Goal: Task Accomplishment & Management: Use online tool/utility

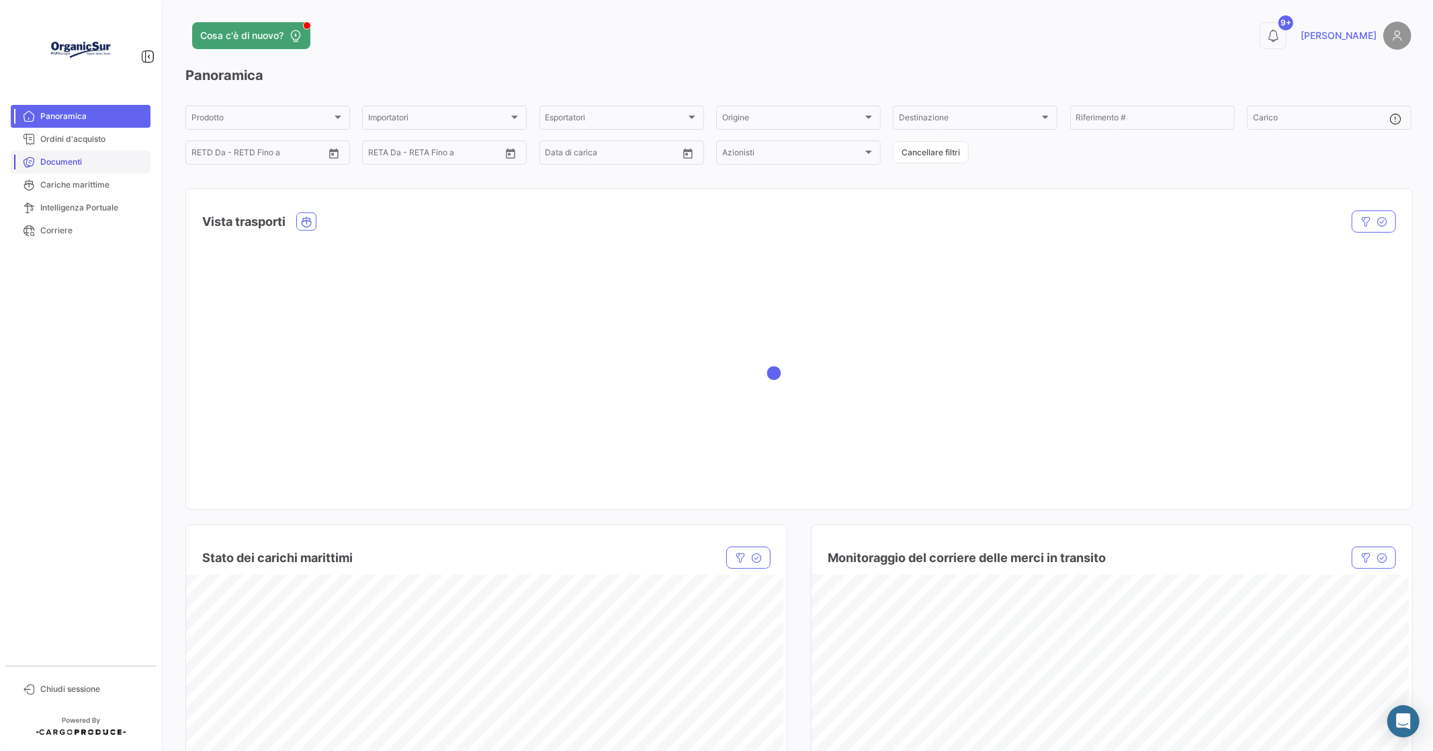
click at [63, 161] on span "Documenti" at bounding box center [92, 162] width 105 height 12
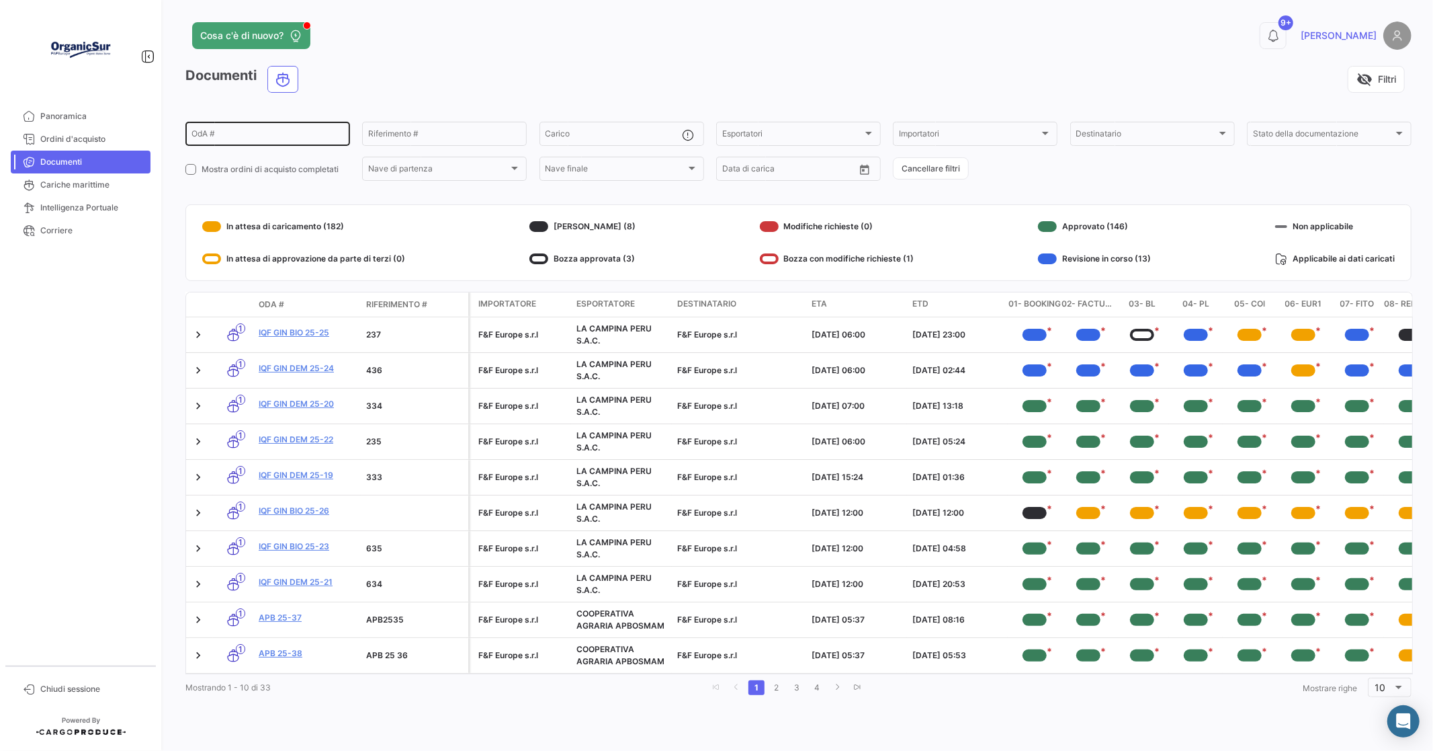
click at [206, 131] on input "OdA #" at bounding box center [268, 135] width 153 height 9
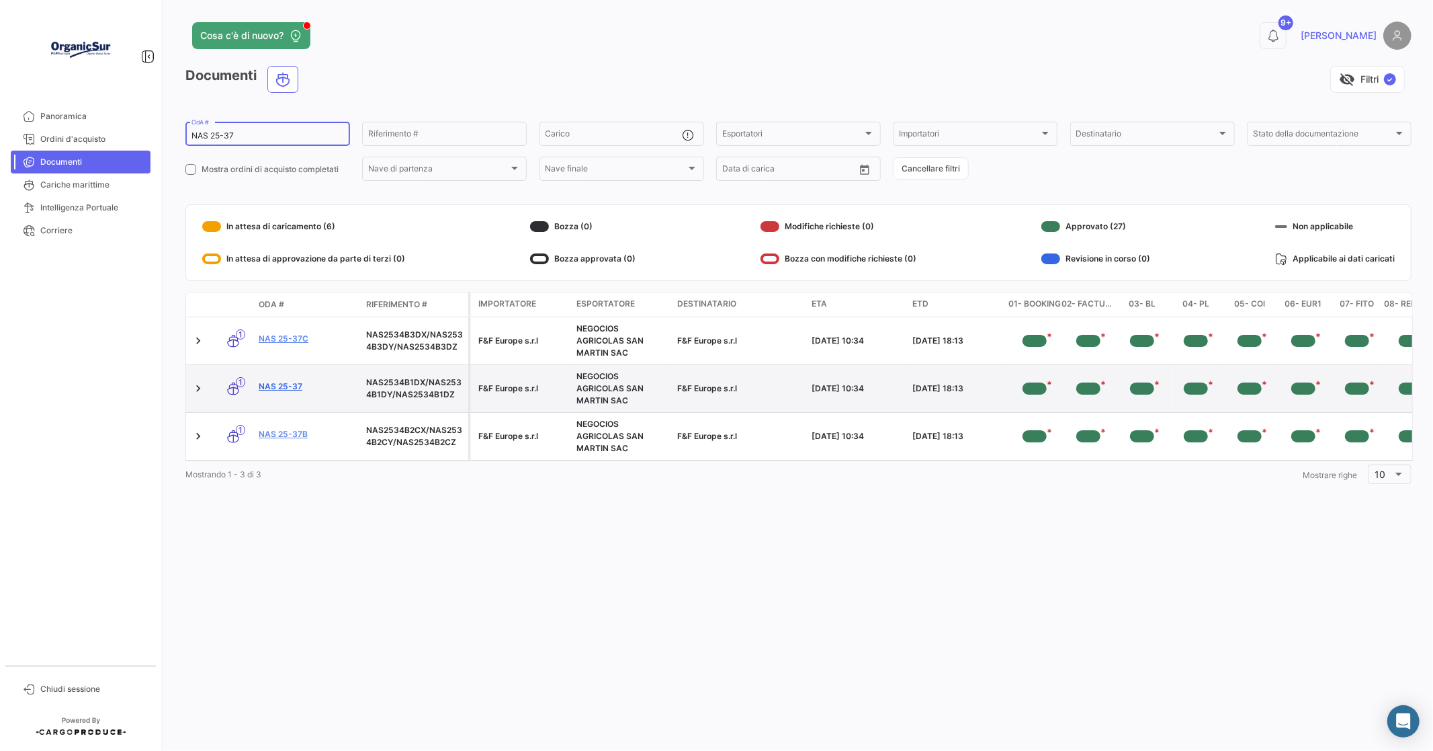
type input "NAS 25-37"
click at [284, 384] on link "NAS 25-37" at bounding box center [307, 386] width 97 height 12
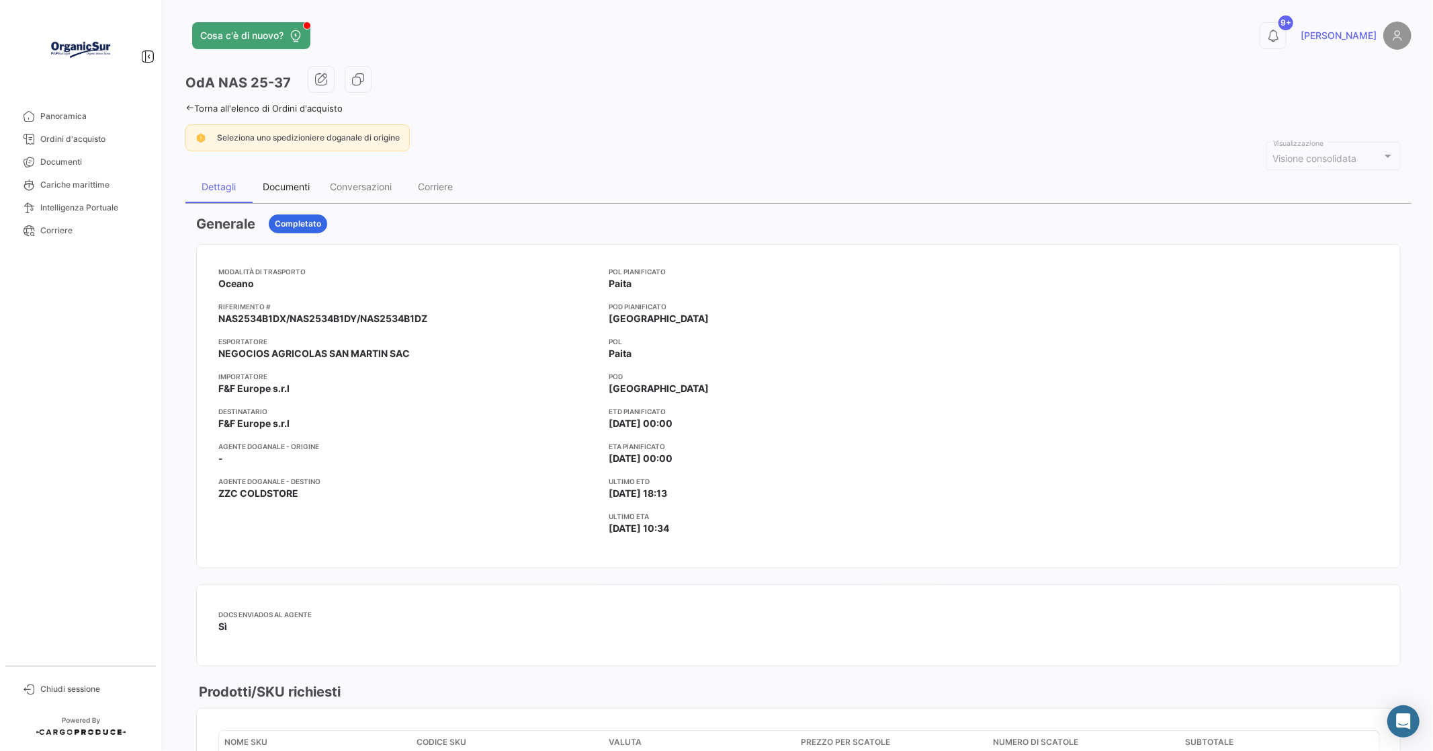
click at [286, 187] on div "Documenti" at bounding box center [286, 186] width 47 height 11
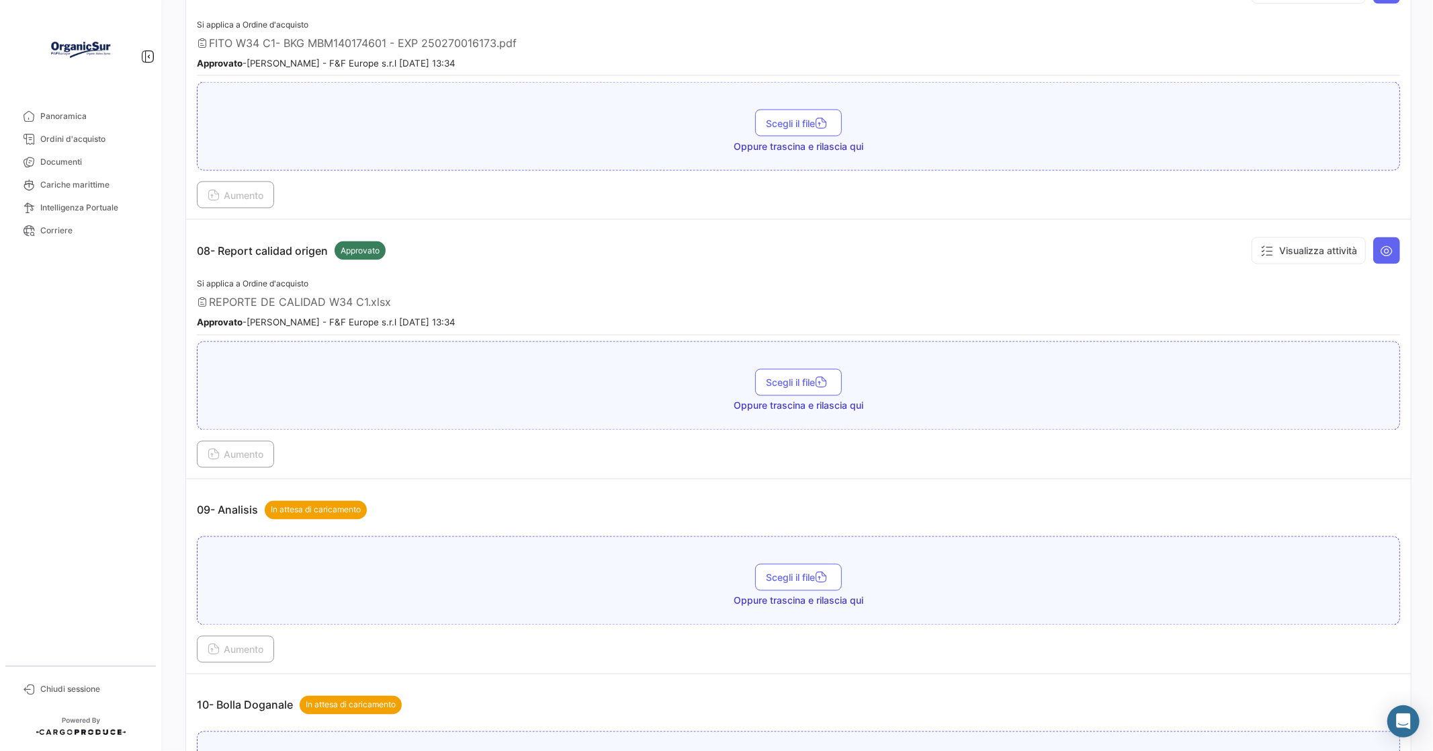
scroll to position [2314, 0]
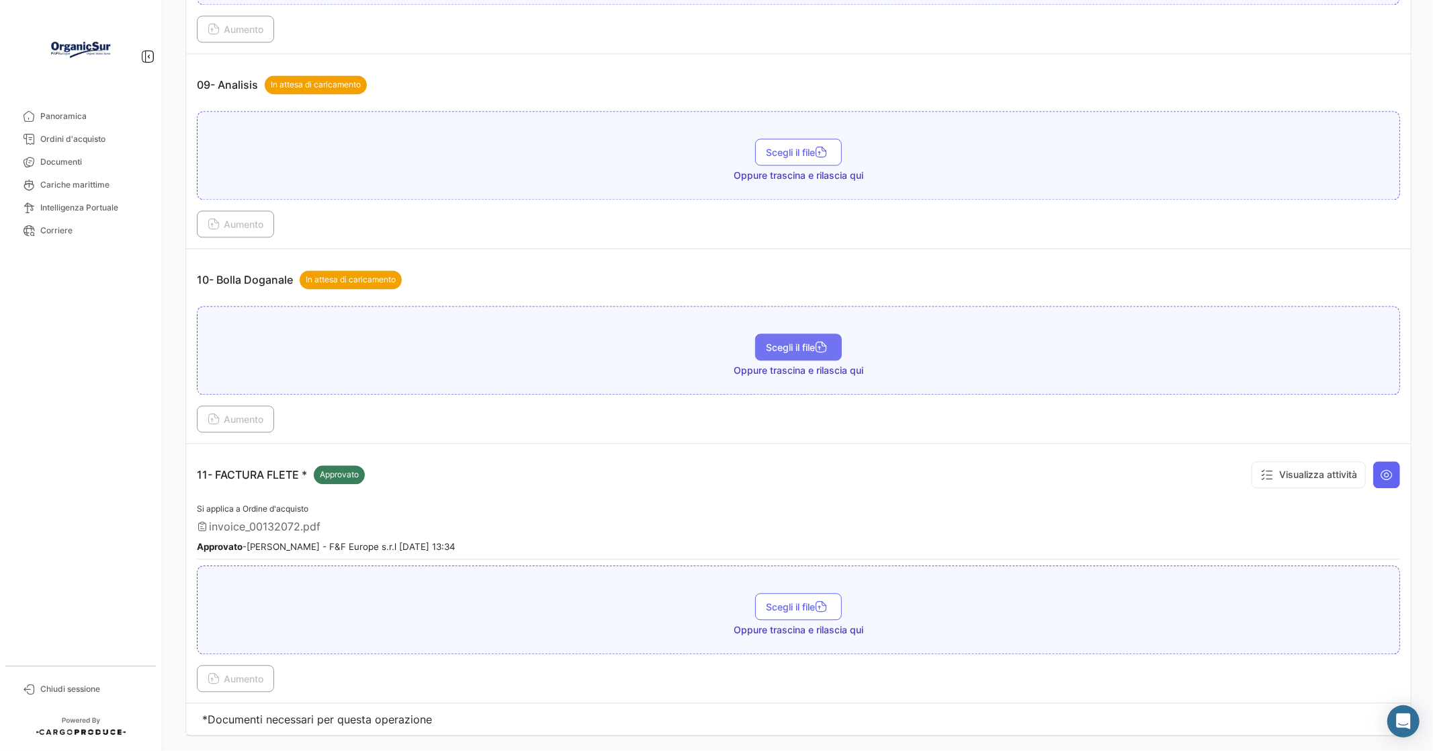
click at [785, 333] on button "Scegli il file" at bounding box center [798, 346] width 87 height 27
click at [232, 413] on span "Aumento" at bounding box center [236, 418] width 56 height 11
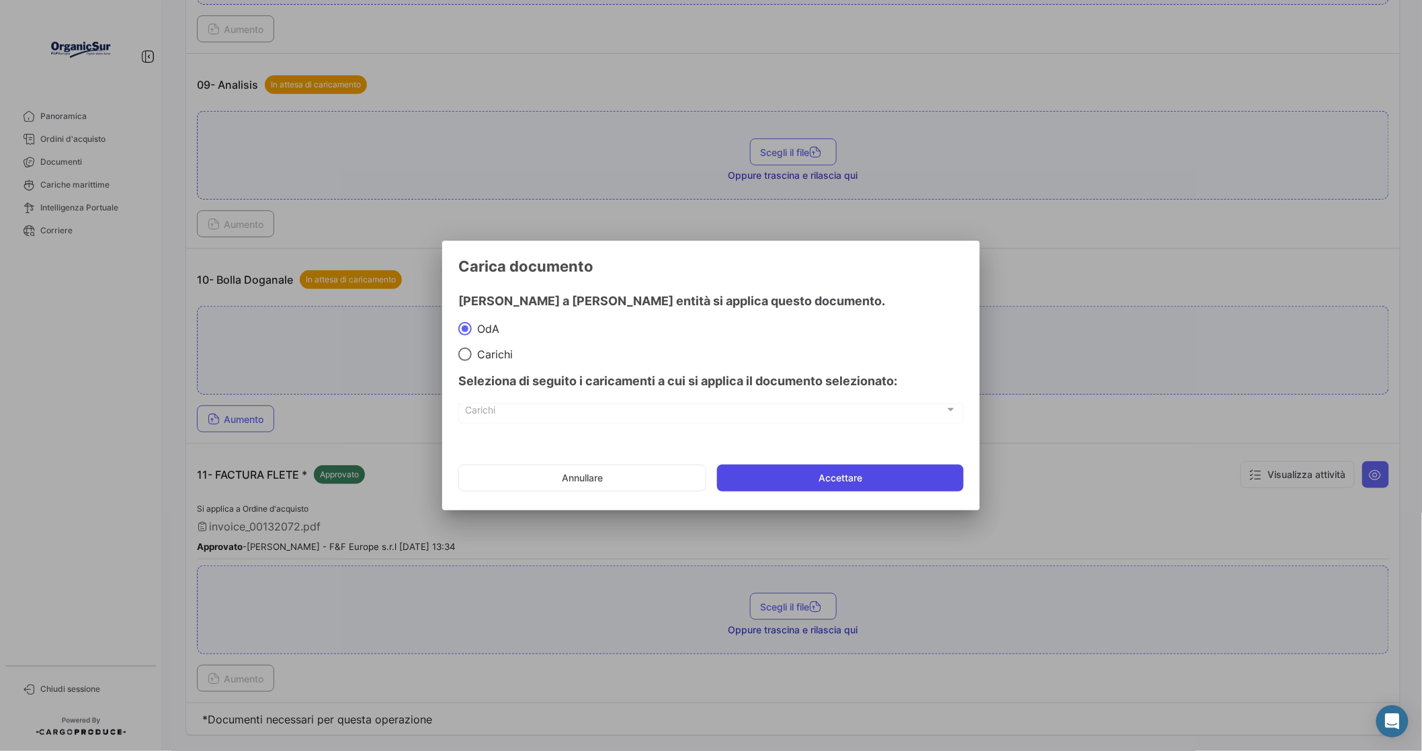
click at [845, 473] on button "Accettare" at bounding box center [840, 477] width 247 height 27
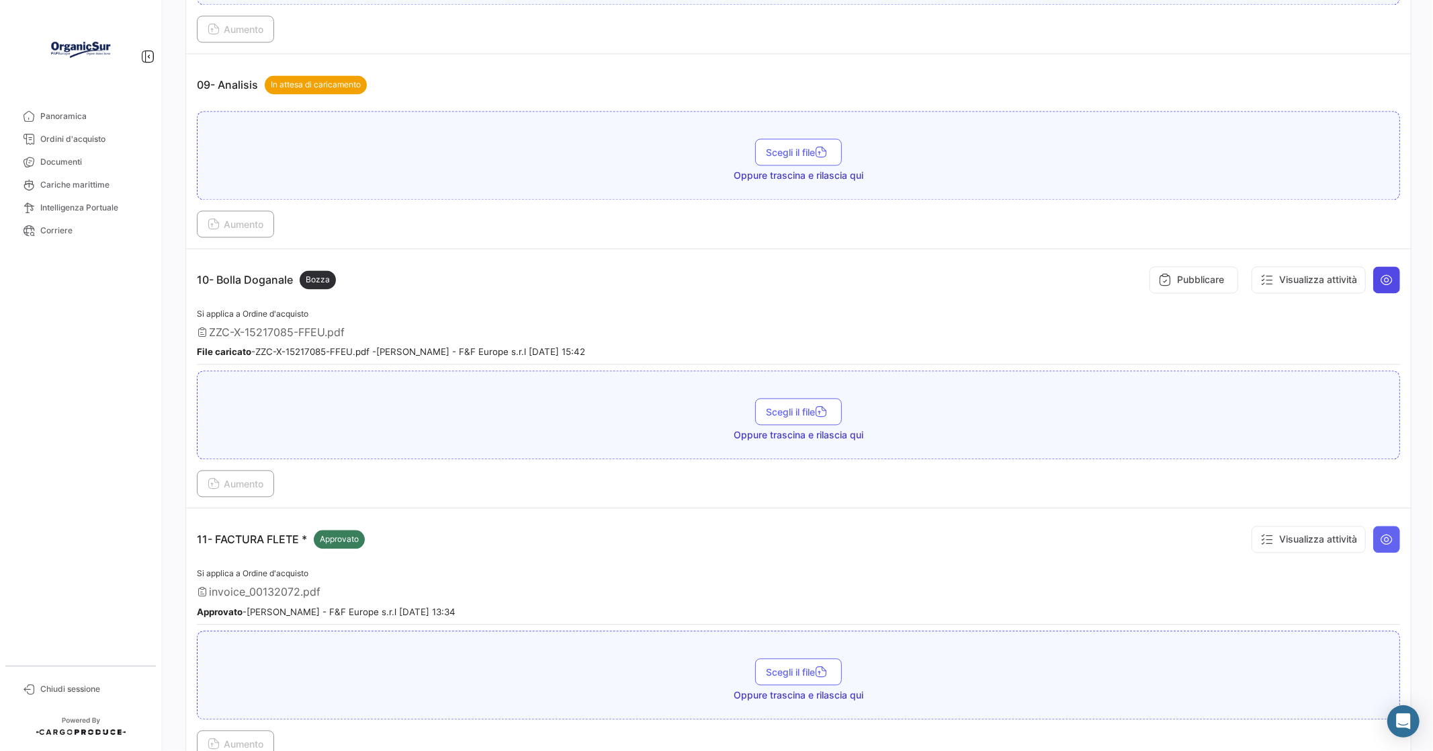
click at [1382, 273] on icon at bounding box center [1386, 279] width 13 height 13
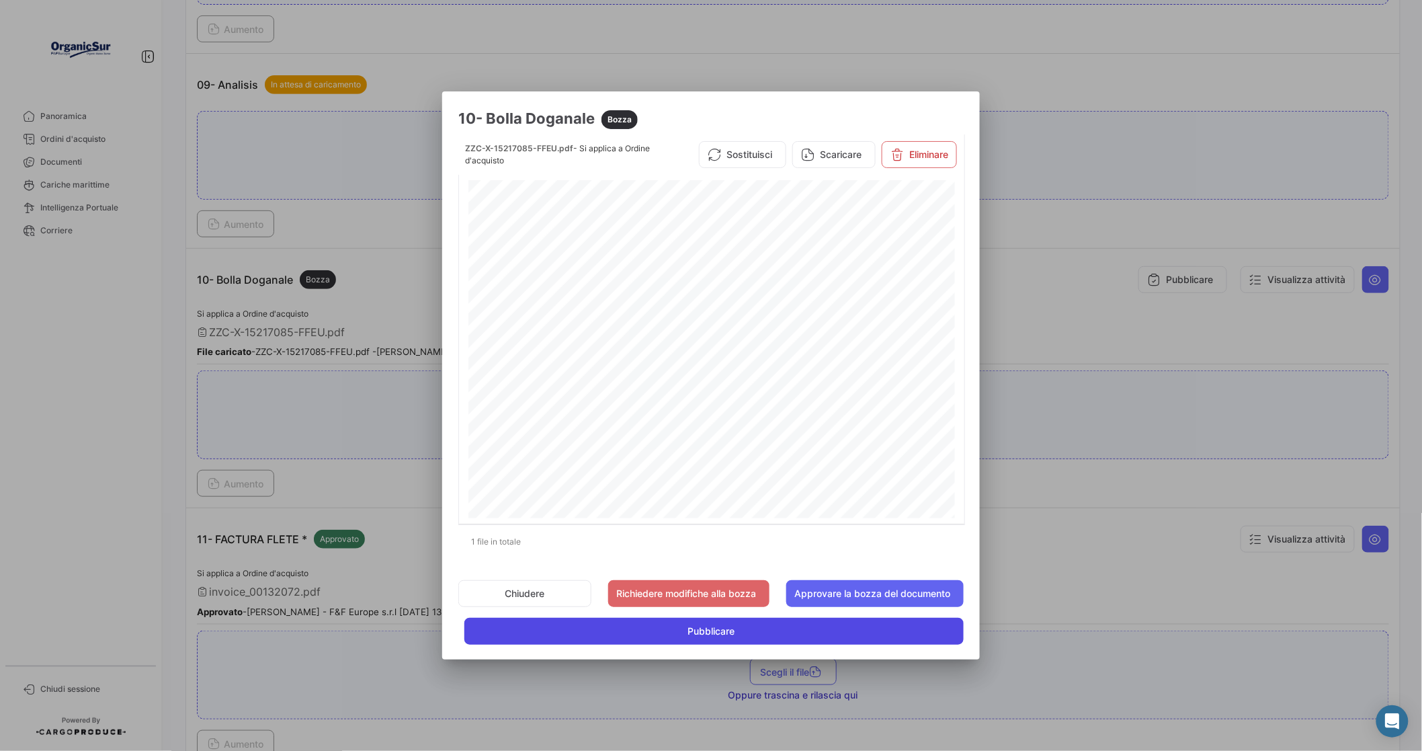
click at [714, 628] on span "Pubblicare" at bounding box center [710, 630] width 47 height 13
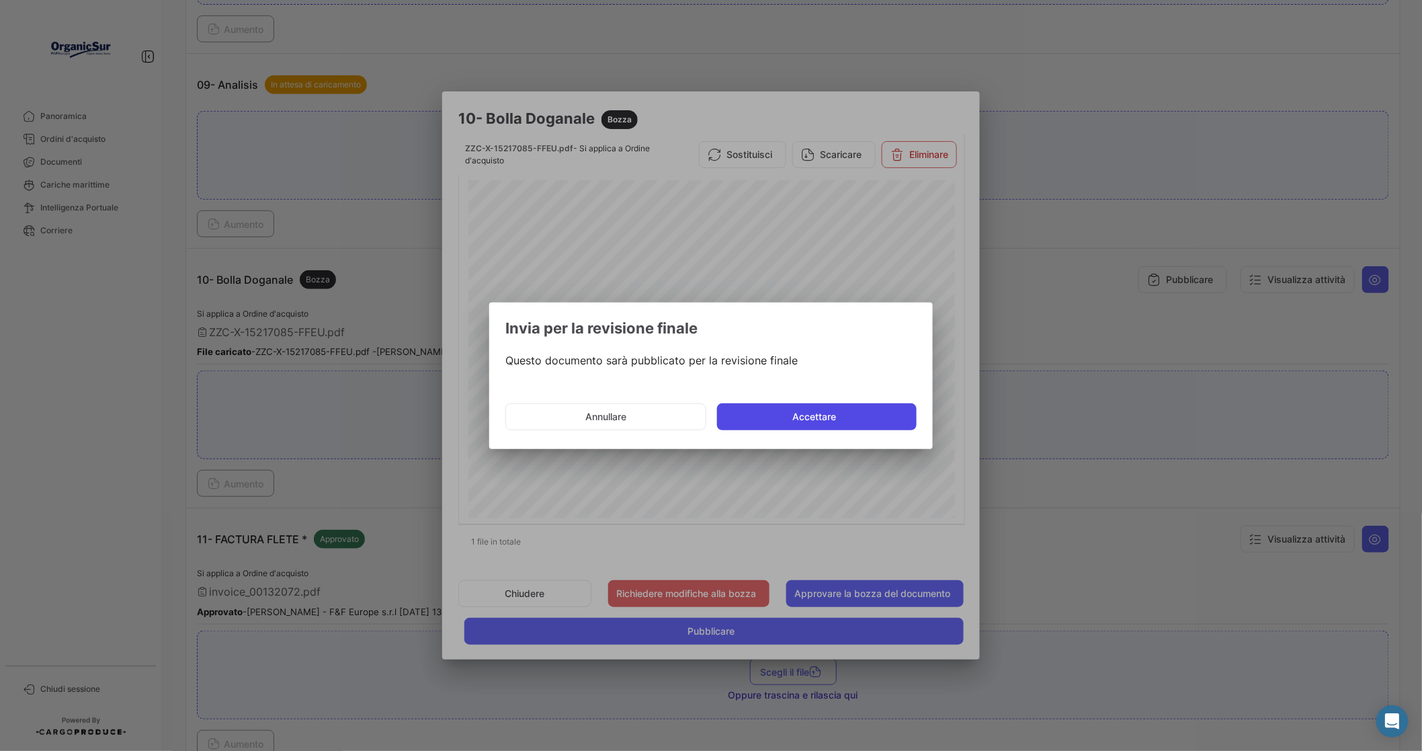
click at [821, 412] on button "Accettare" at bounding box center [817, 416] width 200 height 27
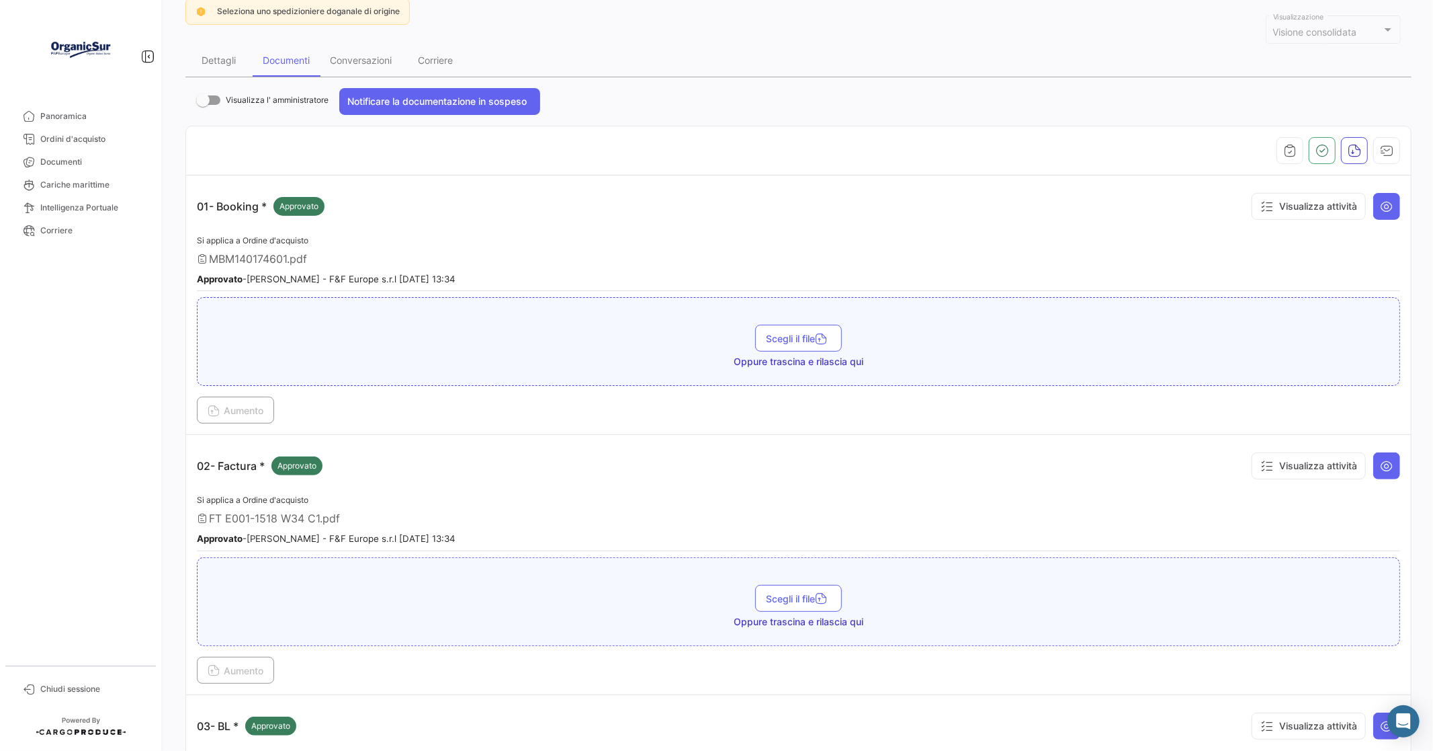
scroll to position [0, 0]
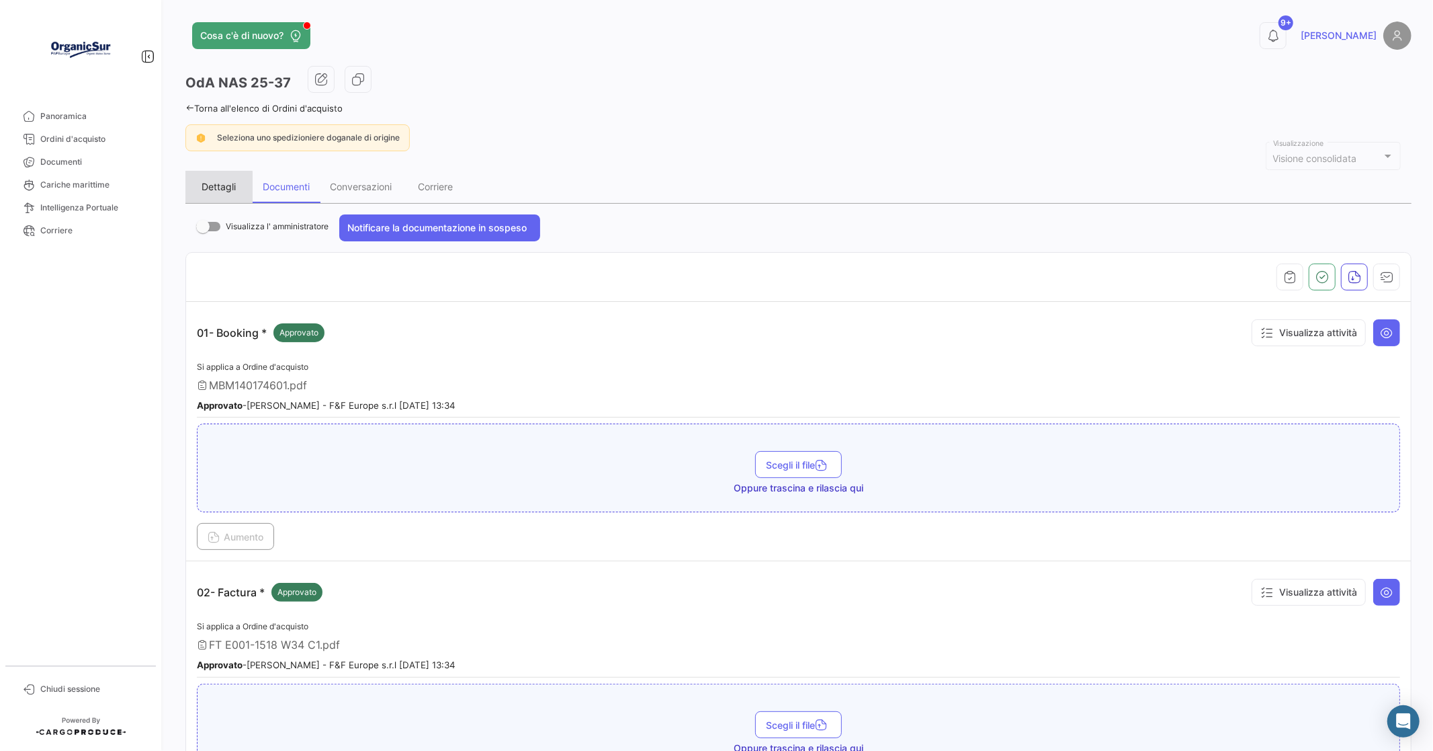
drag, startPoint x: 216, startPoint y: 188, endPoint x: 323, endPoint y: 206, distance: 108.9
click at [216, 187] on div "Dettagli" at bounding box center [219, 186] width 34 height 11
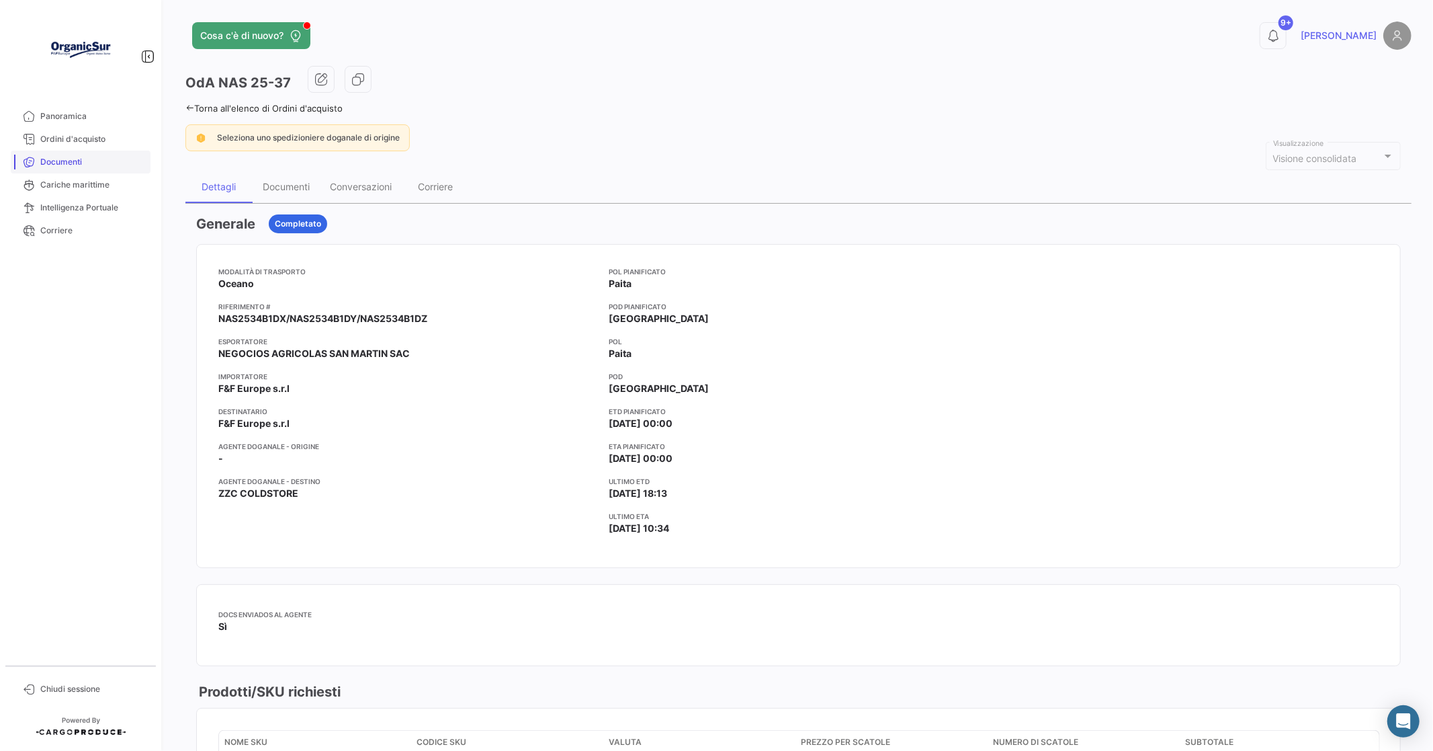
click at [64, 156] on span "Documenti" at bounding box center [92, 162] width 105 height 12
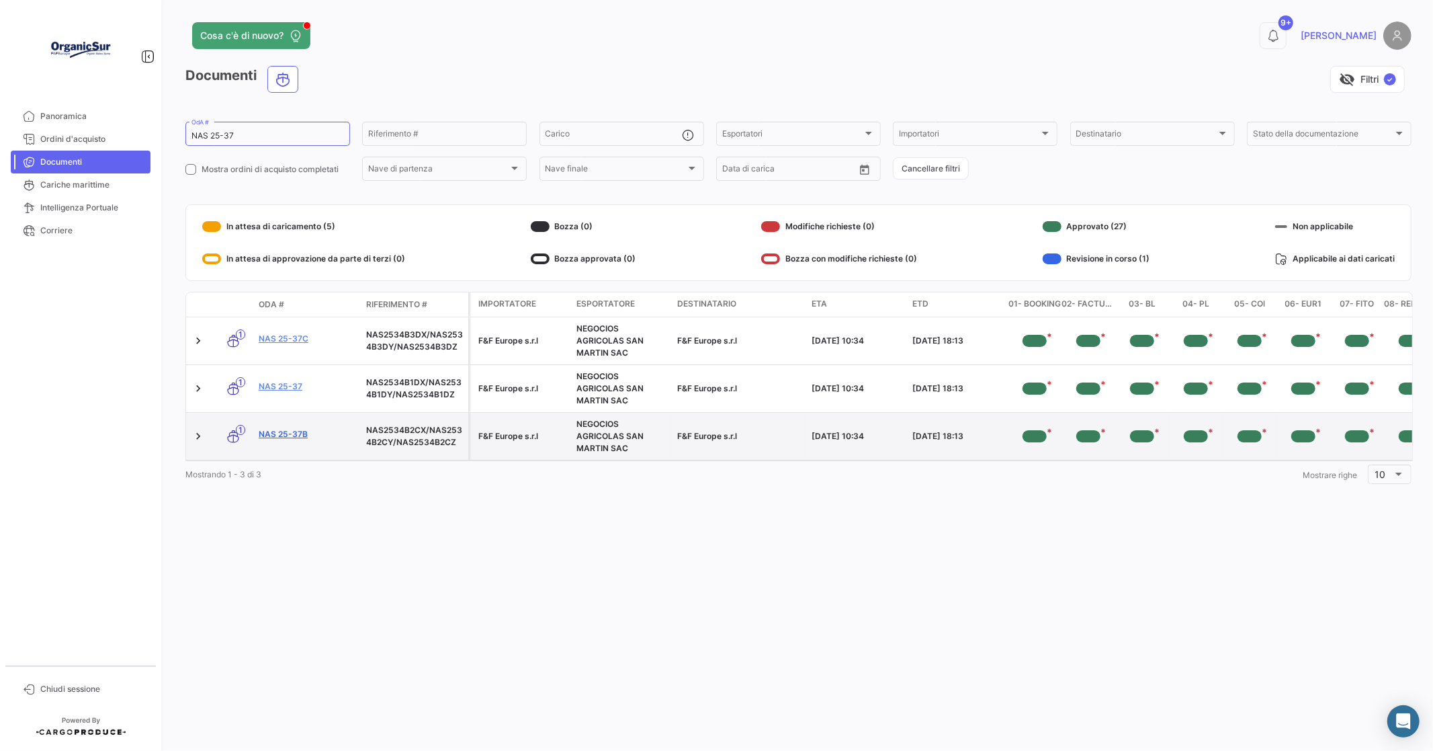
click at [287, 433] on link "NAS 25-37b" at bounding box center [307, 434] width 97 height 12
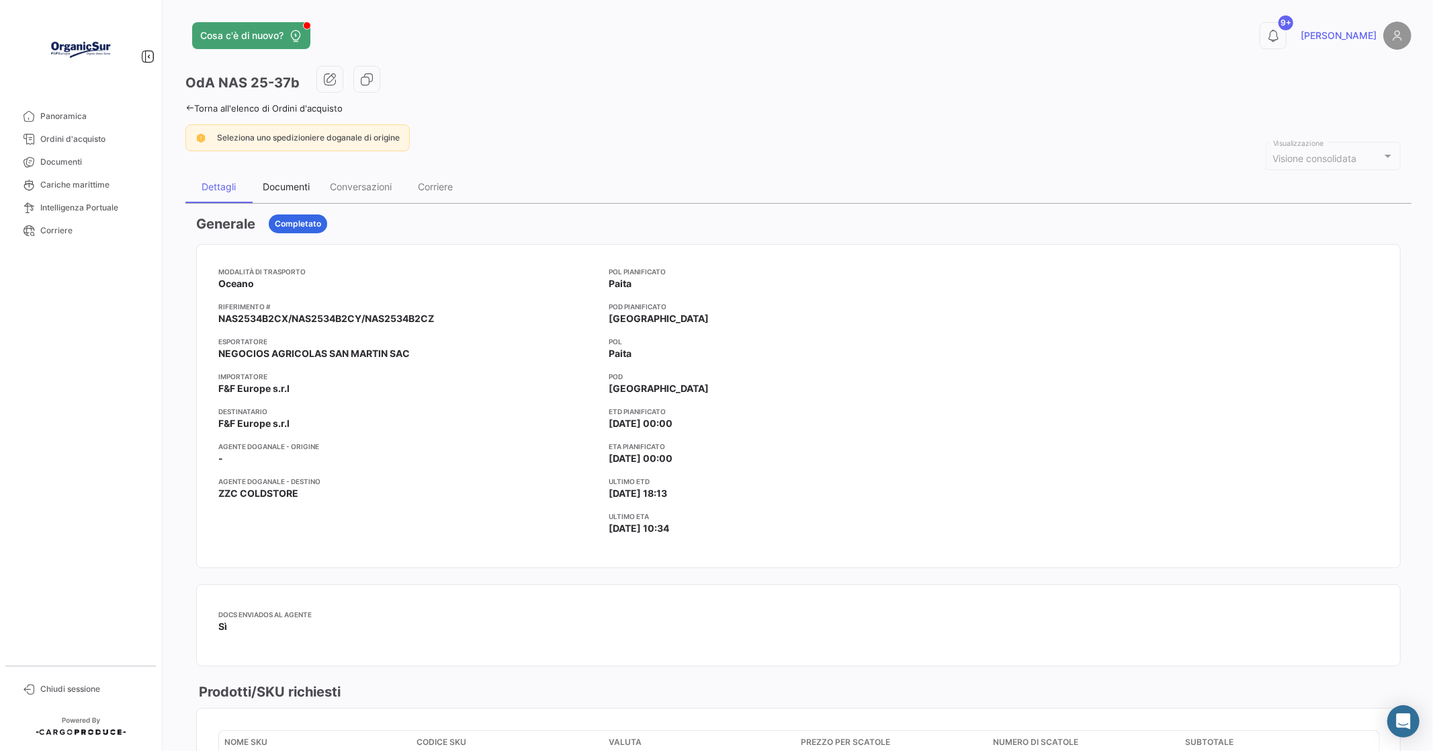
click at [274, 184] on div "Documenti" at bounding box center [286, 186] width 47 height 11
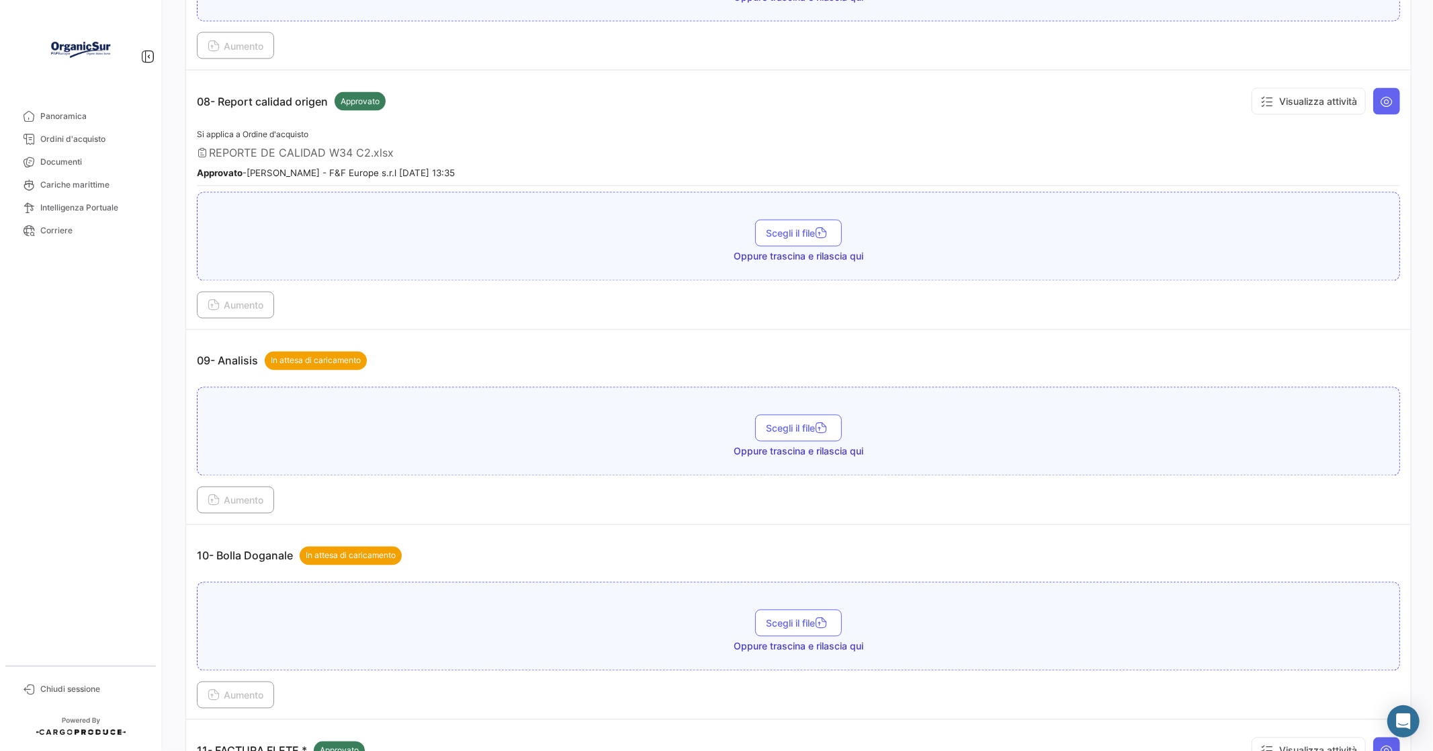
scroll to position [2091, 0]
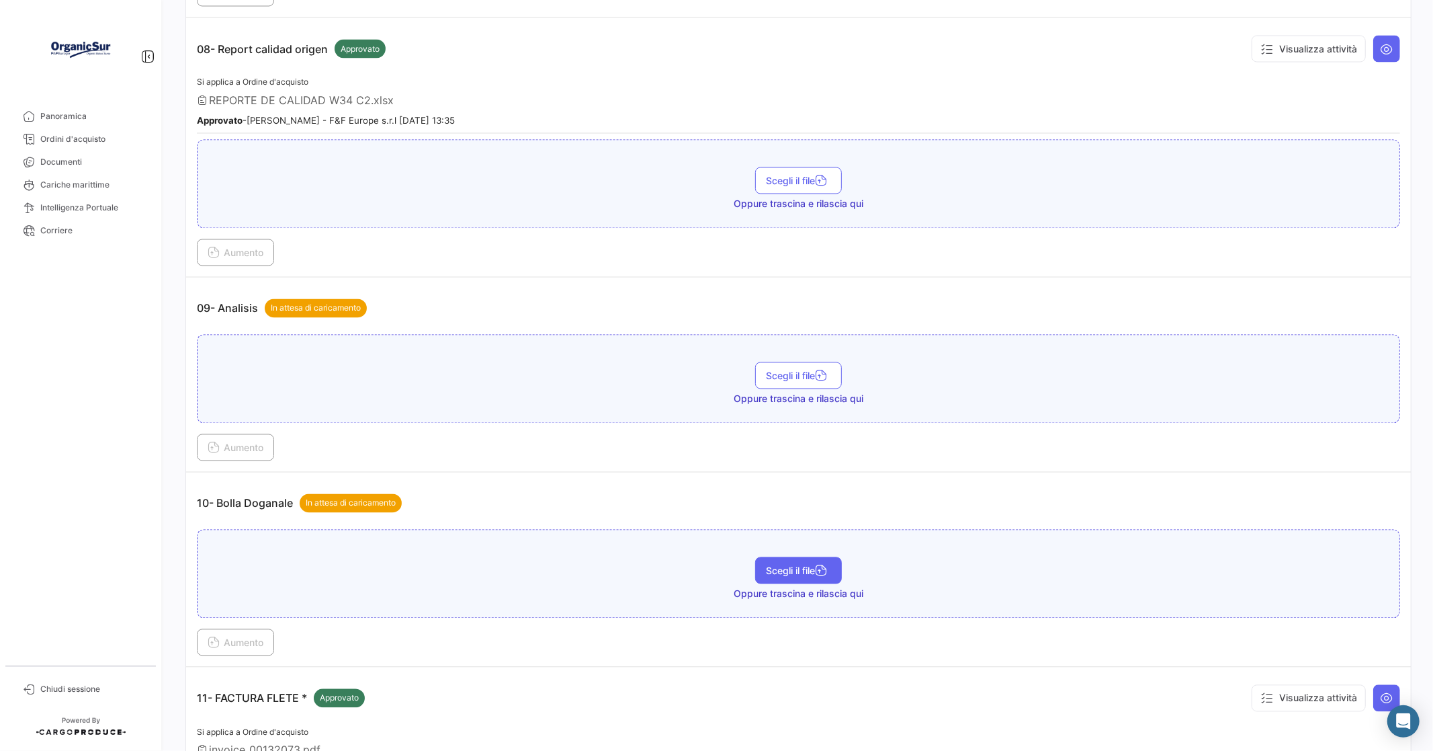
click at [783, 565] on span "Scegli il file" at bounding box center [798, 570] width 65 height 11
click at [235, 637] on span "Aumento" at bounding box center [236, 642] width 56 height 11
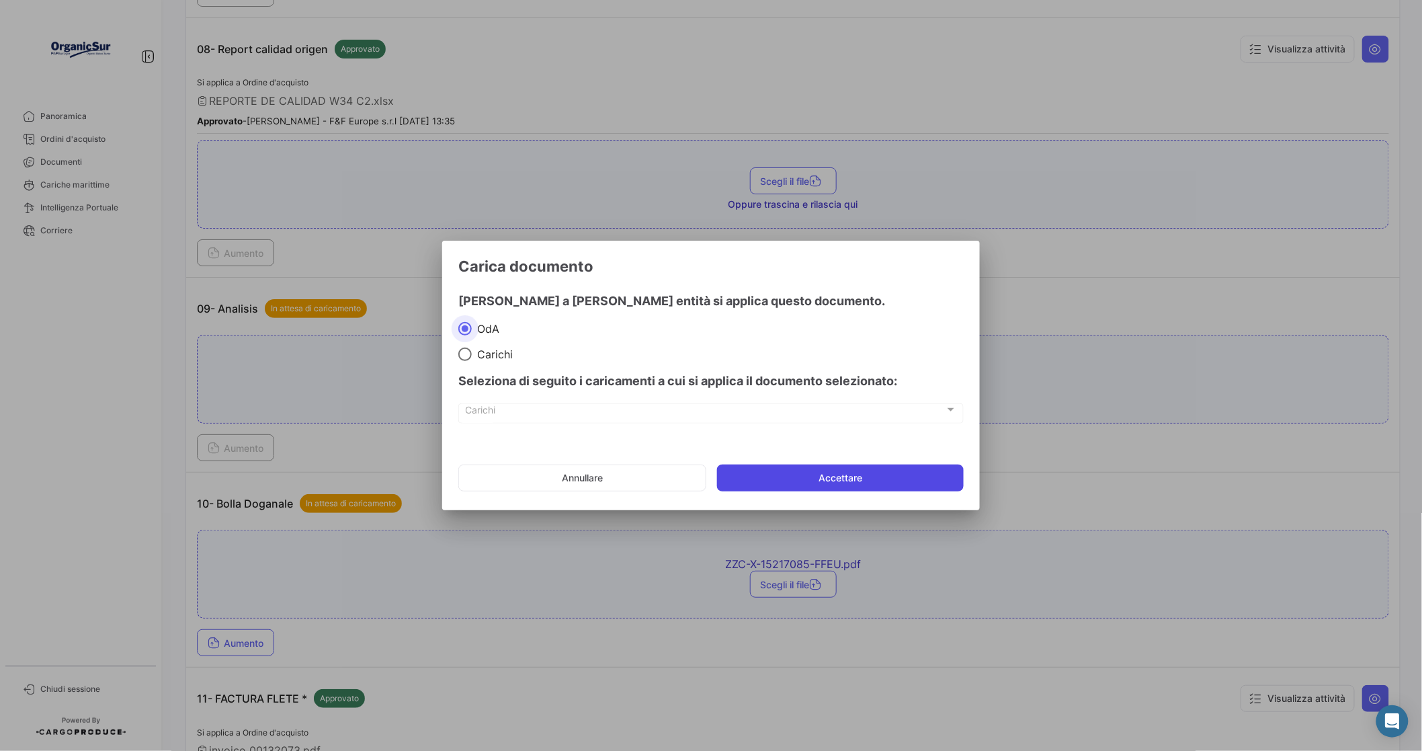
click at [849, 472] on button "Accettare" at bounding box center [840, 477] width 247 height 27
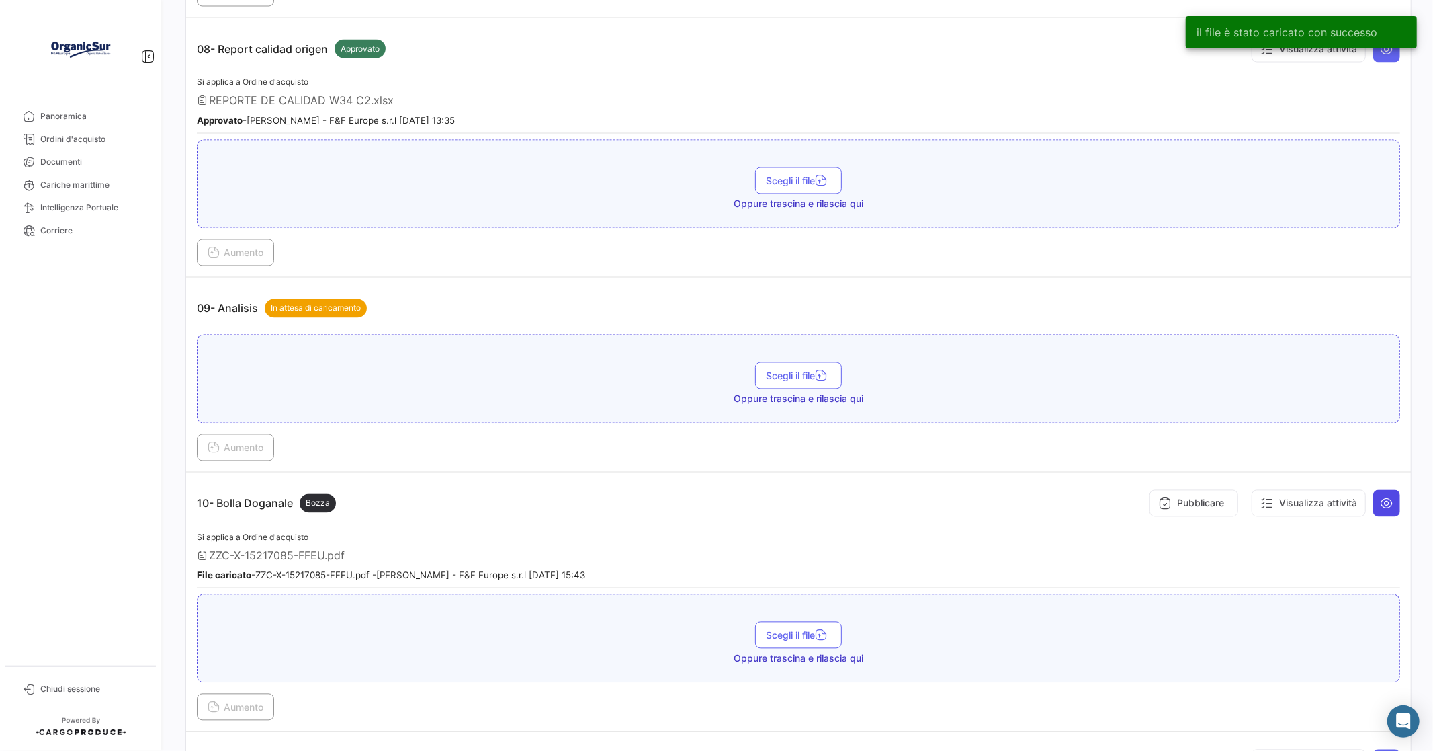
click at [1380, 497] on icon at bounding box center [1386, 503] width 13 height 13
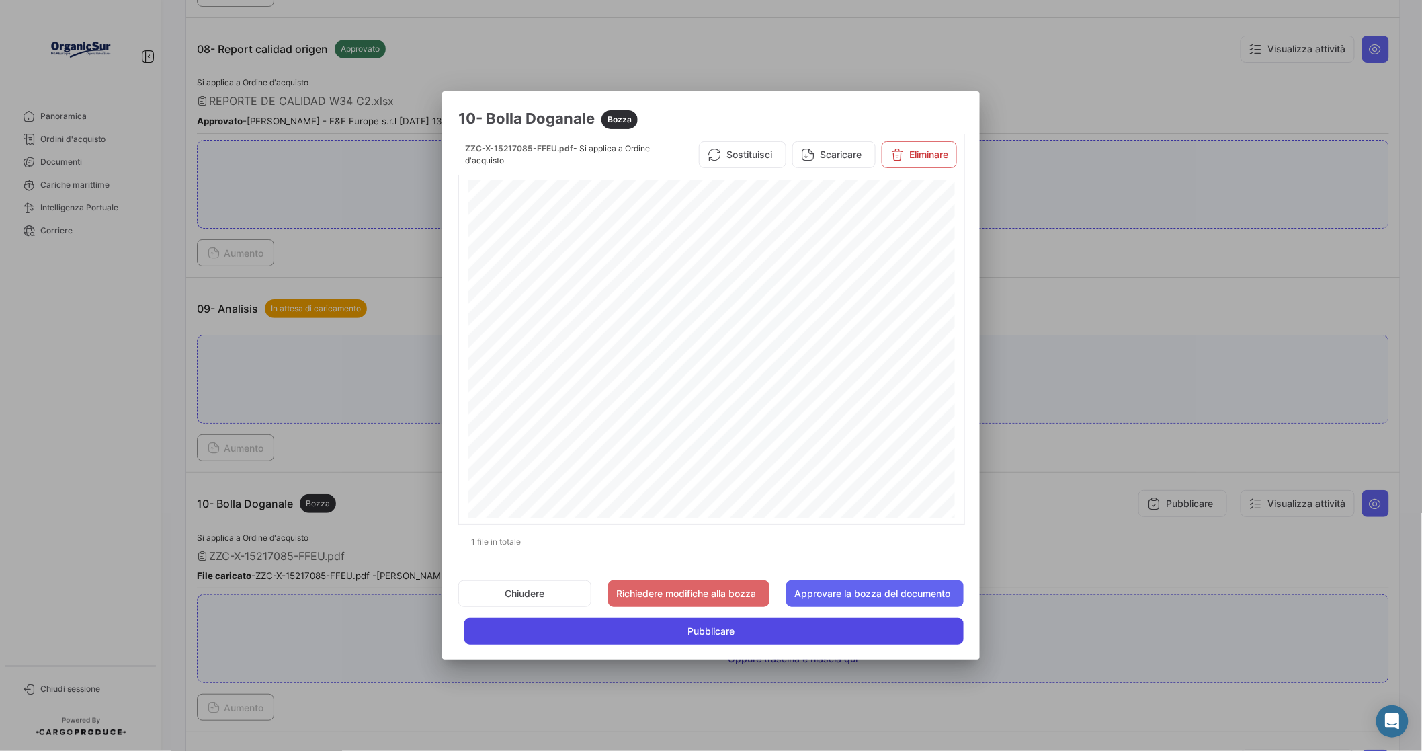
click at [719, 636] on span "Pubblicare" at bounding box center [710, 630] width 47 height 13
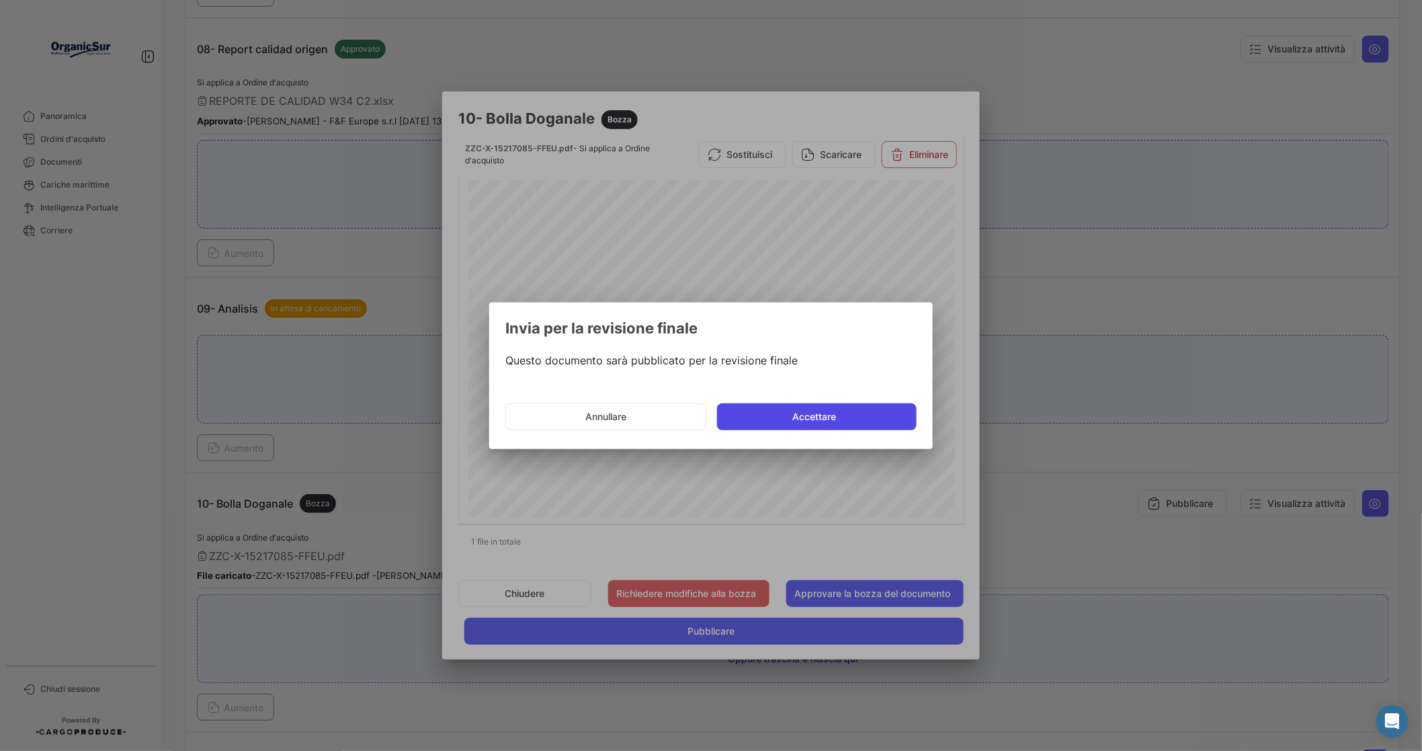
click at [801, 410] on button "Accettare" at bounding box center [817, 416] width 200 height 27
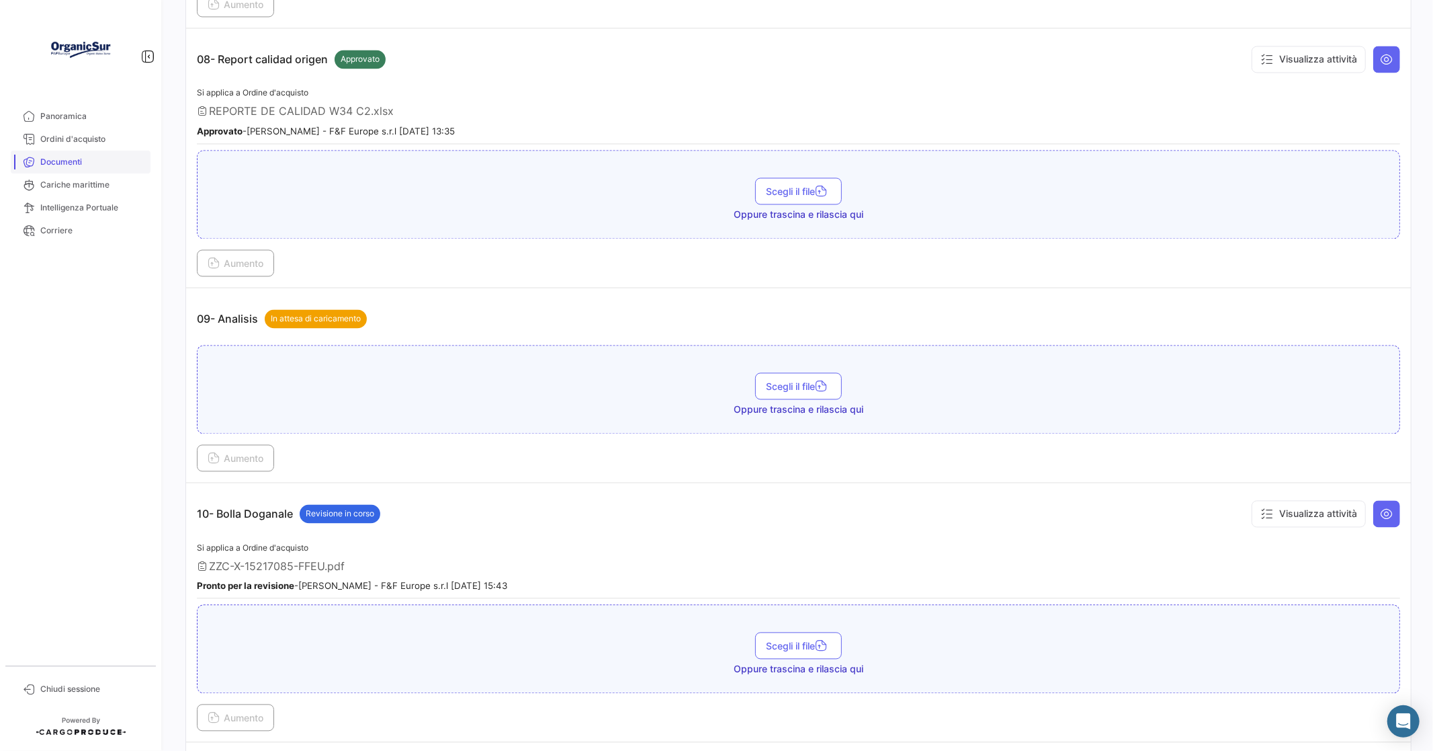
click at [74, 155] on link "Documenti" at bounding box center [81, 162] width 140 height 23
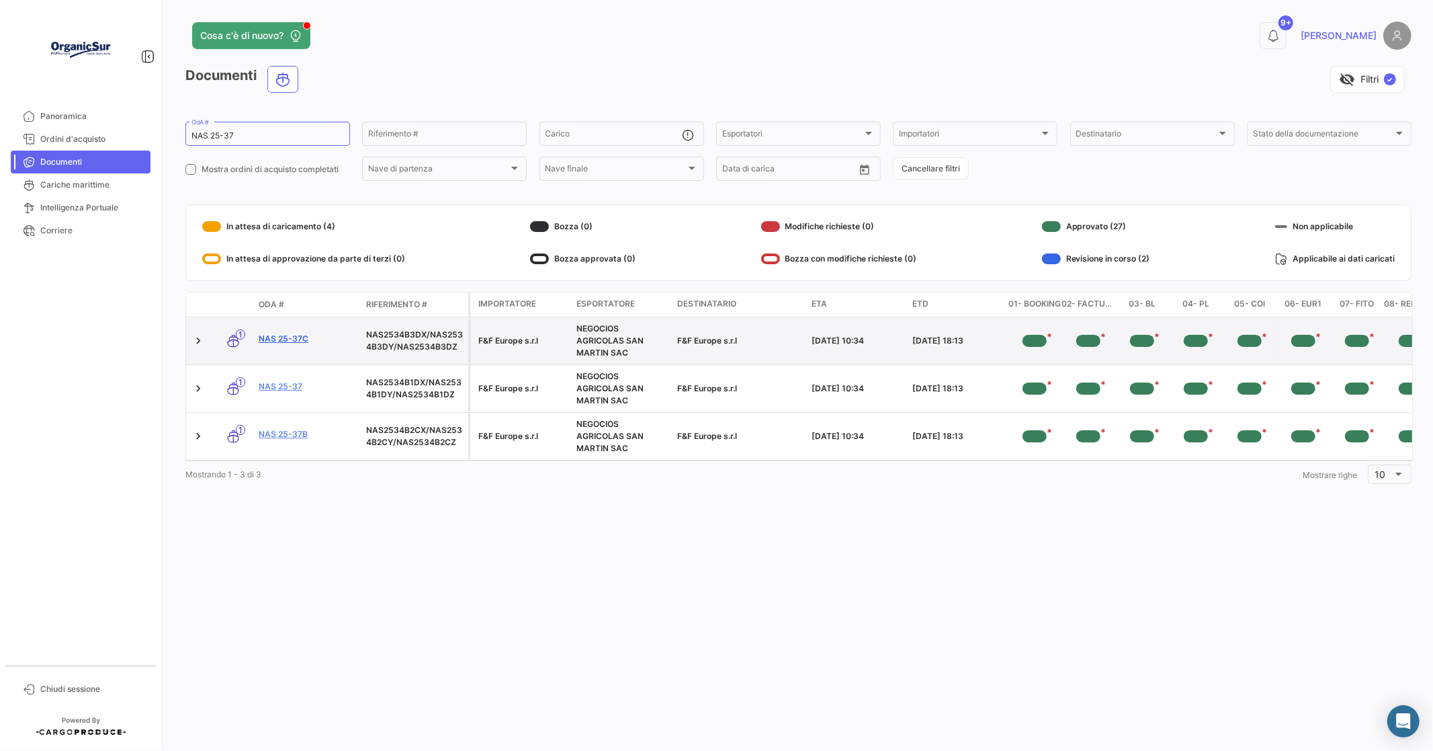
click at [274, 333] on link "NAS 25-37c" at bounding box center [307, 339] width 97 height 12
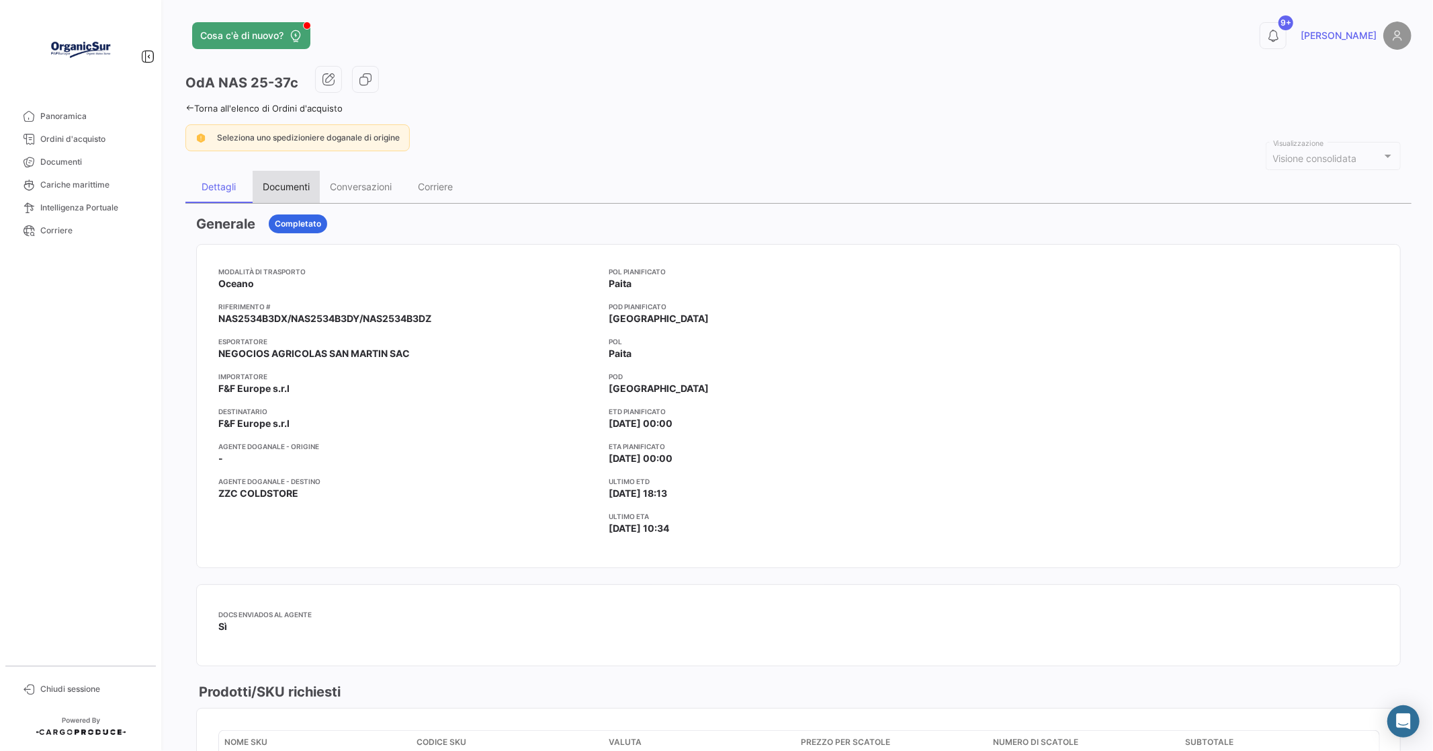
click at [274, 188] on div "Documenti" at bounding box center [286, 186] width 47 height 11
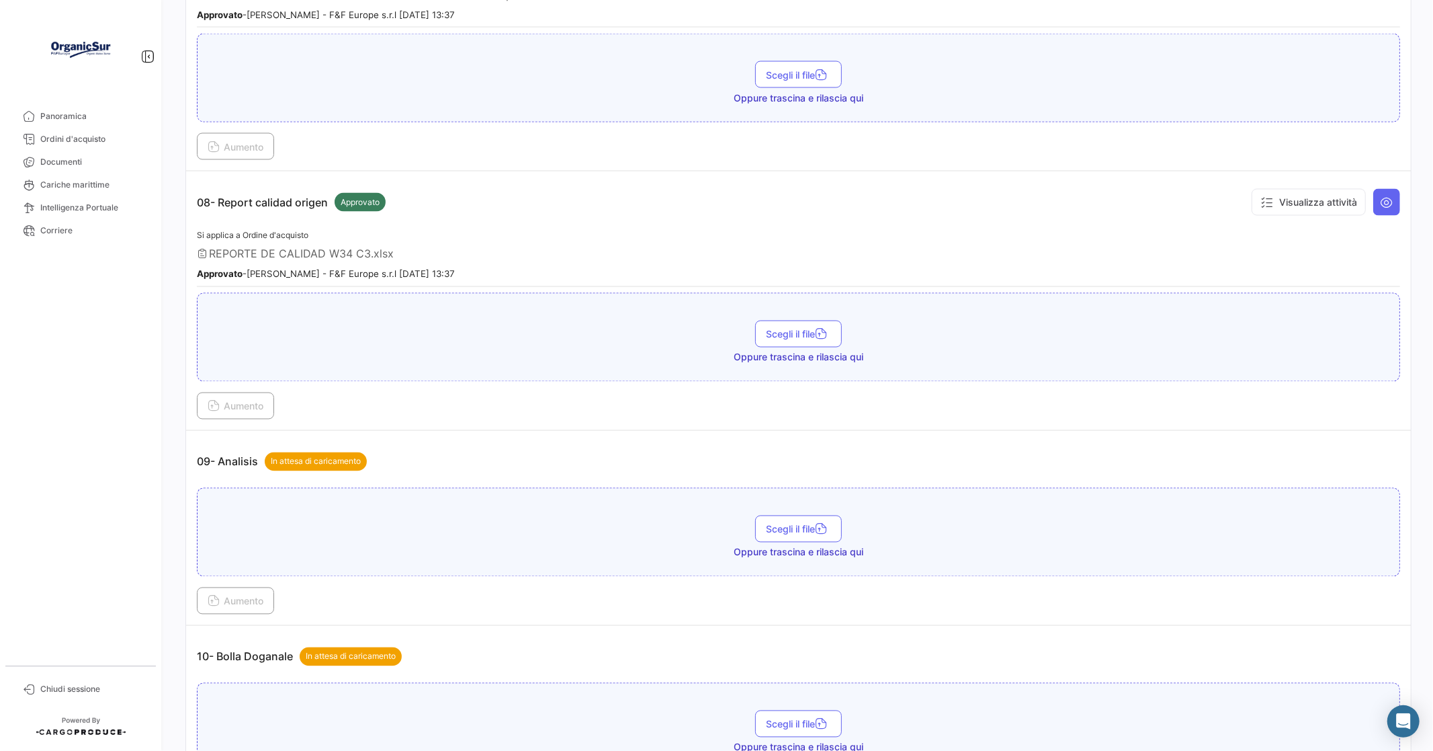
scroll to position [2091, 0]
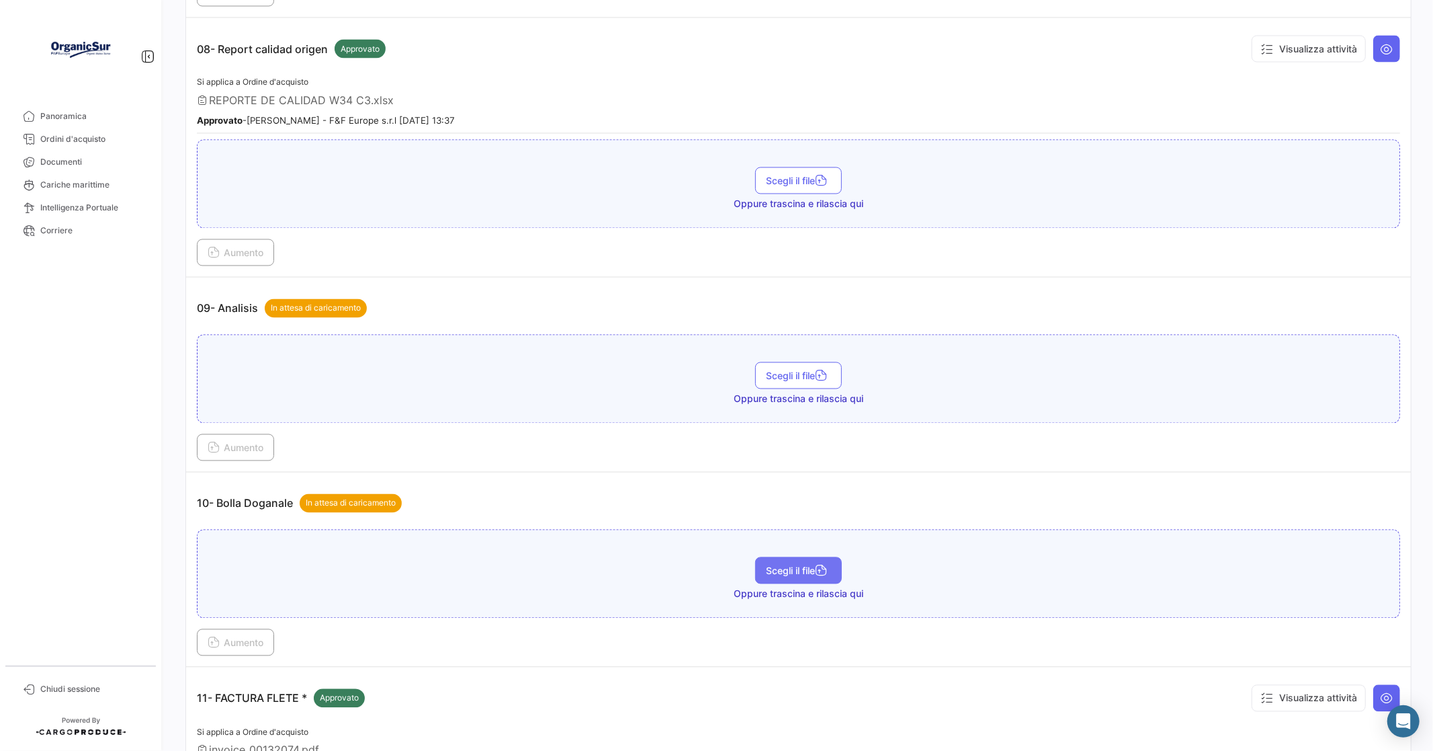
click at [784, 565] on span "Scegli il file" at bounding box center [798, 570] width 65 height 11
click at [239, 637] on span "Aumento" at bounding box center [236, 642] width 56 height 11
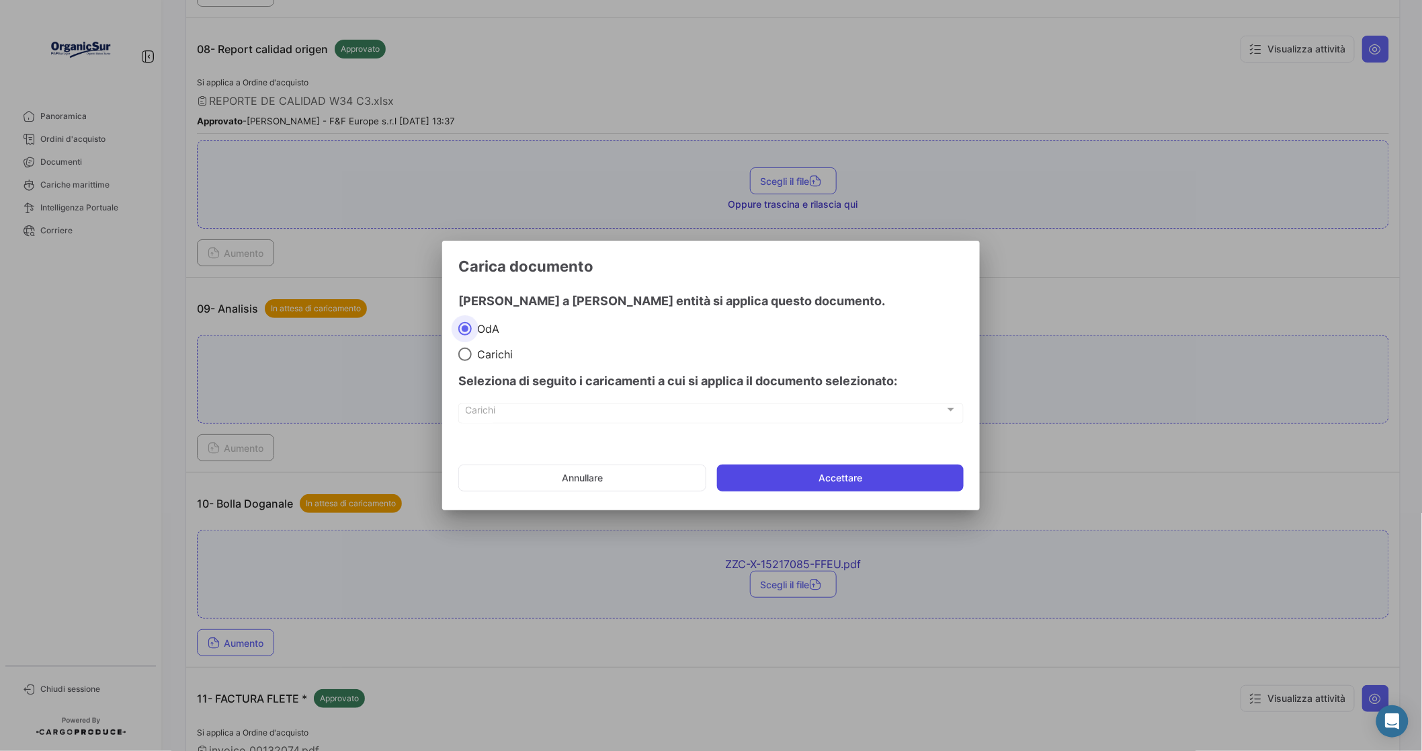
click at [827, 478] on button "Accettare" at bounding box center [840, 477] width 247 height 27
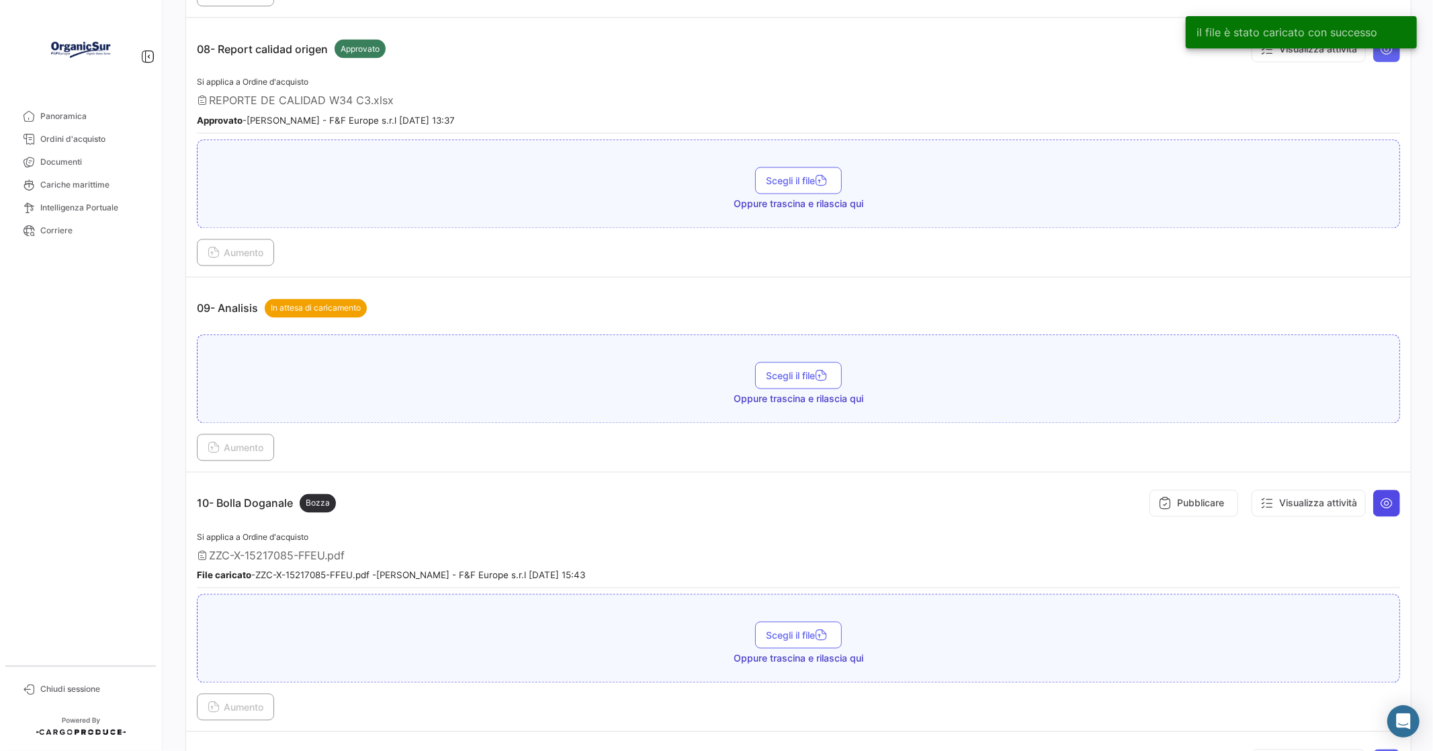
click at [1380, 497] on icon at bounding box center [1386, 503] width 13 height 13
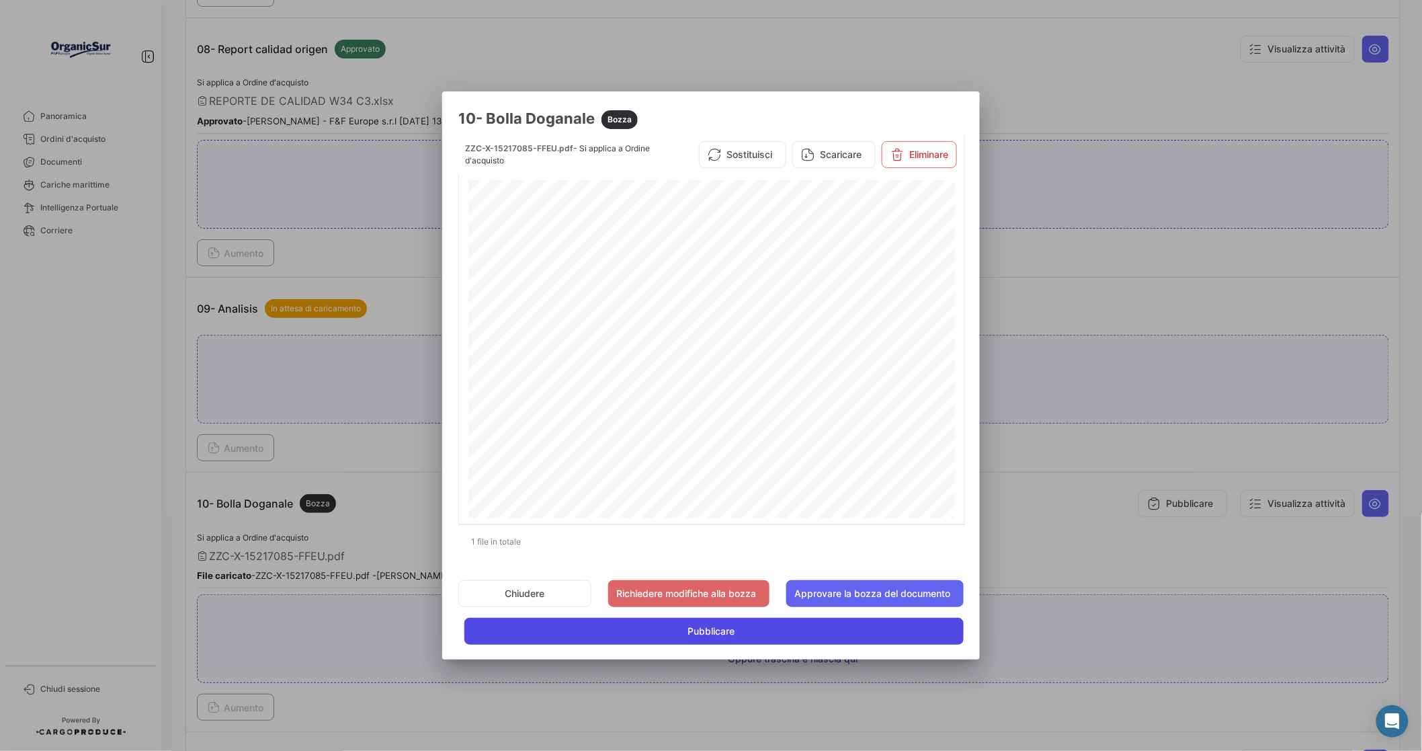
click at [706, 626] on span "Pubblicare" at bounding box center [710, 630] width 47 height 13
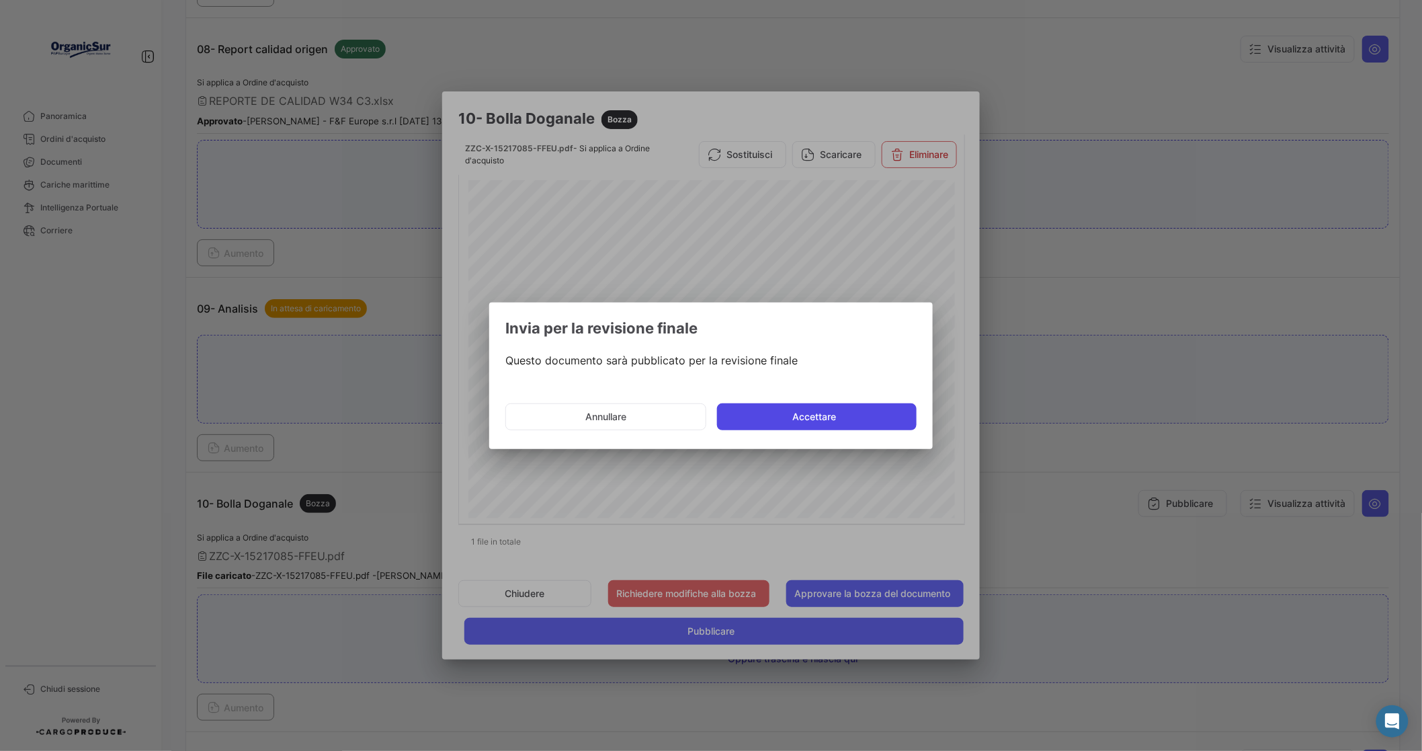
click at [812, 412] on button "Accettare" at bounding box center [817, 416] width 200 height 27
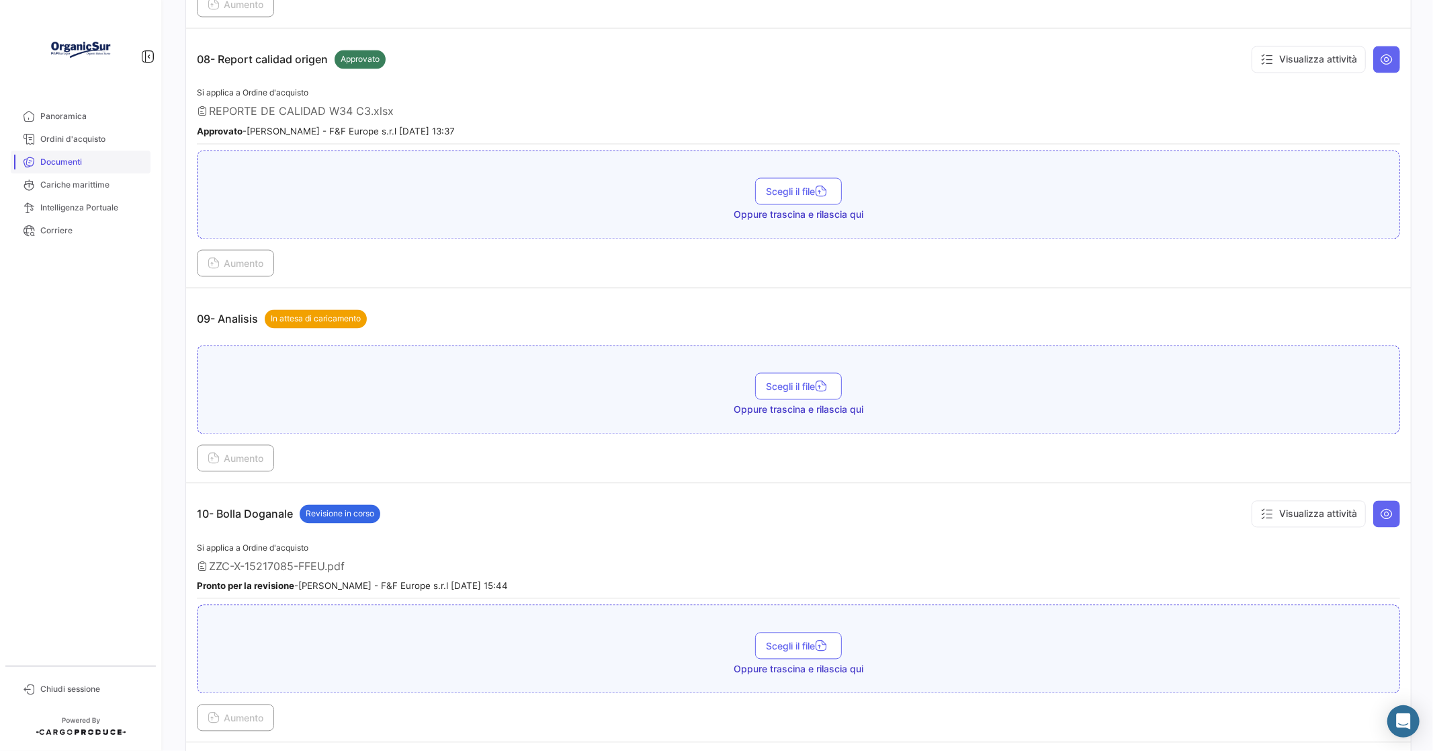
click at [52, 159] on span "Documenti" at bounding box center [92, 162] width 105 height 12
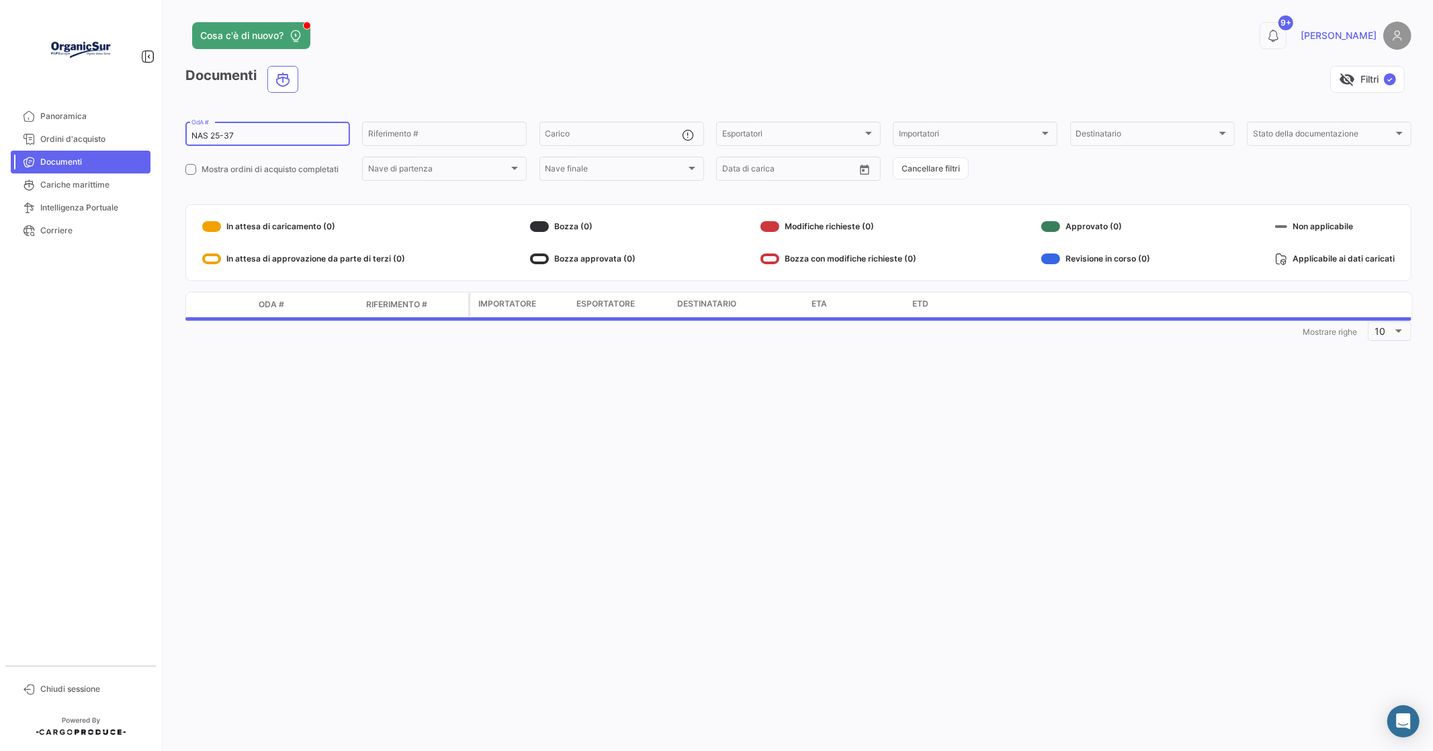
click at [239, 136] on input "NAS 25-37" at bounding box center [268, 135] width 153 height 9
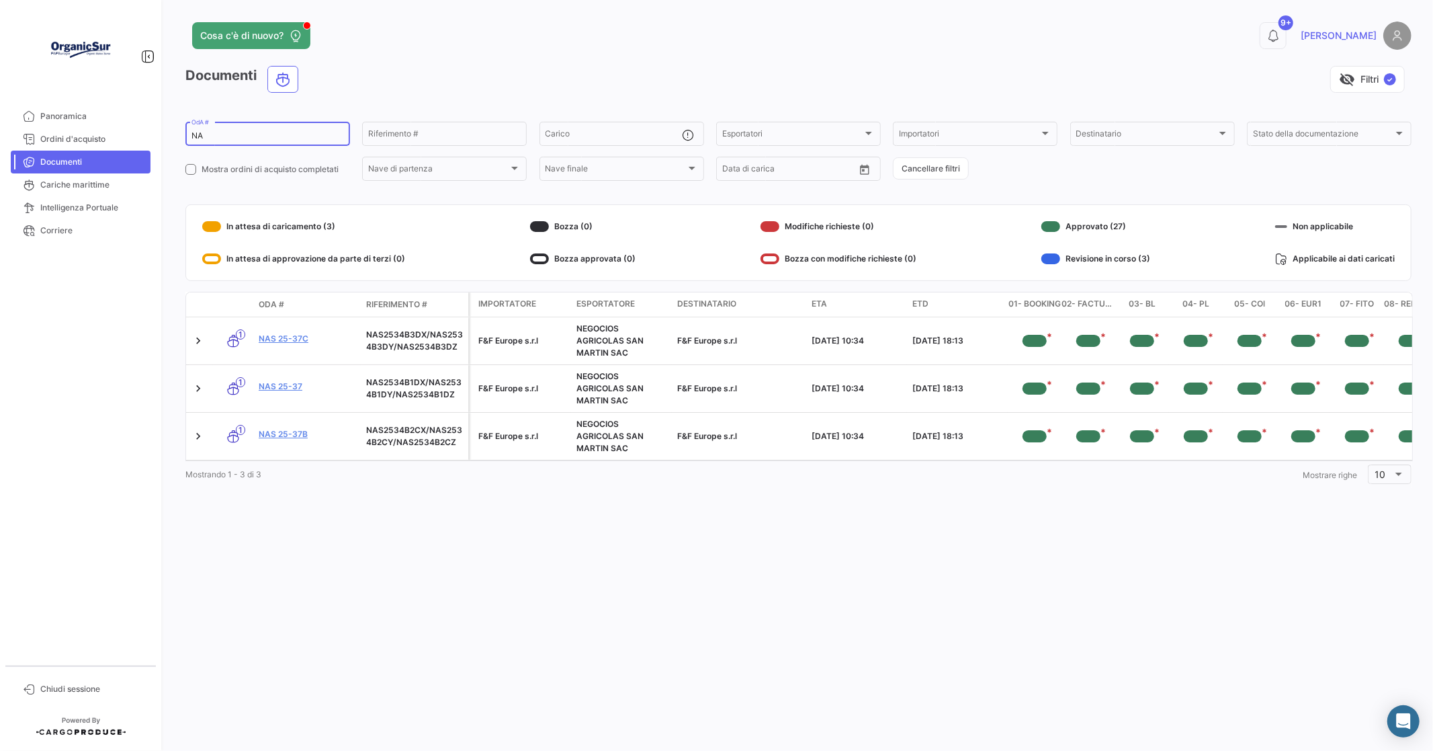
type input "N"
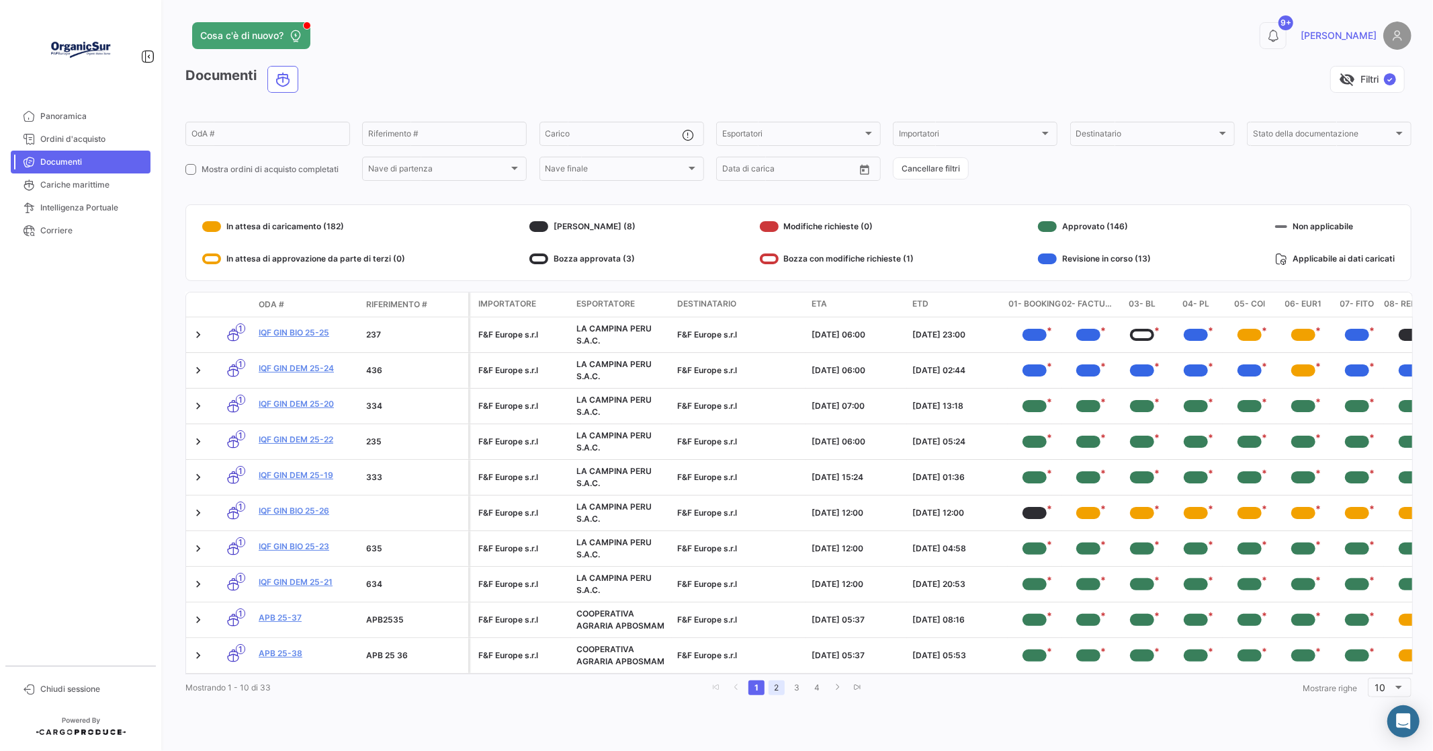
click at [782, 695] on link "2" at bounding box center [777, 687] width 16 height 15
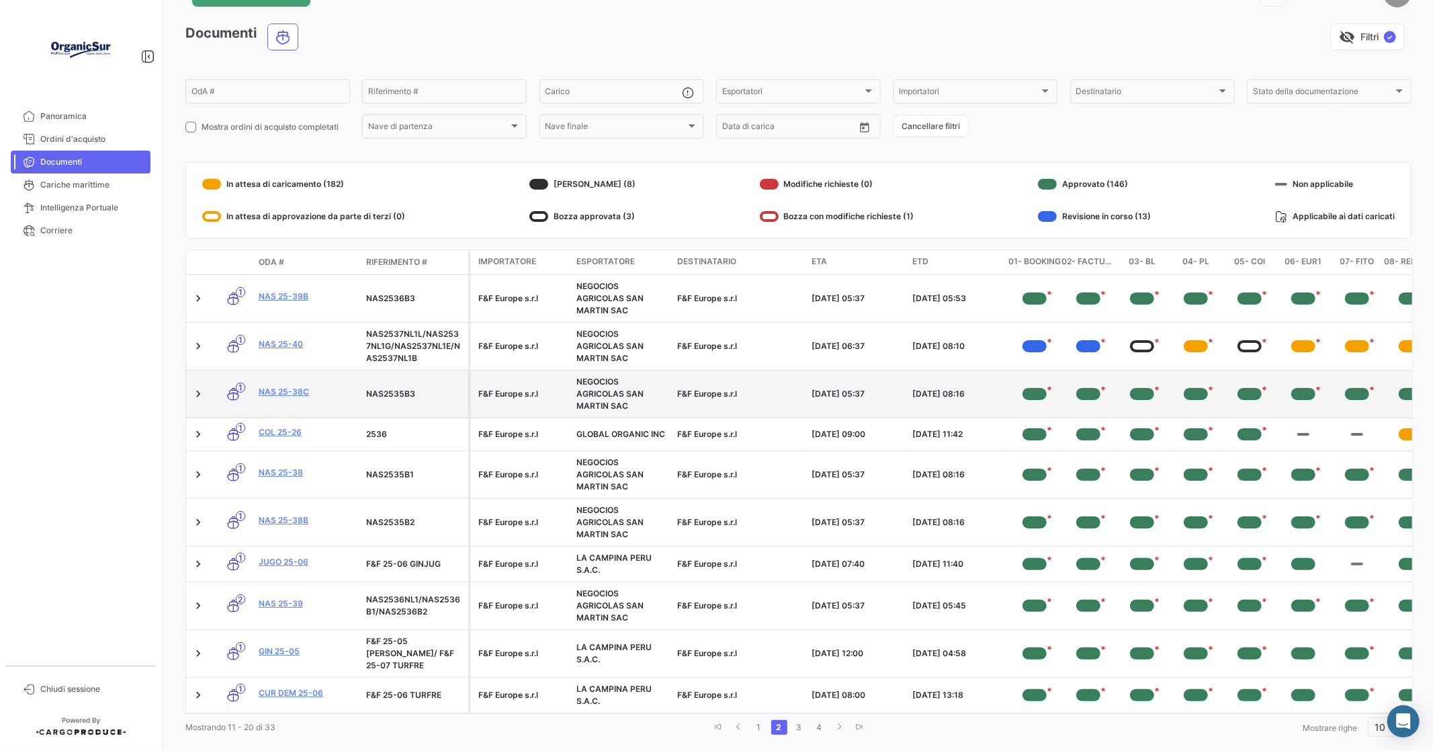
scroll to position [63, 0]
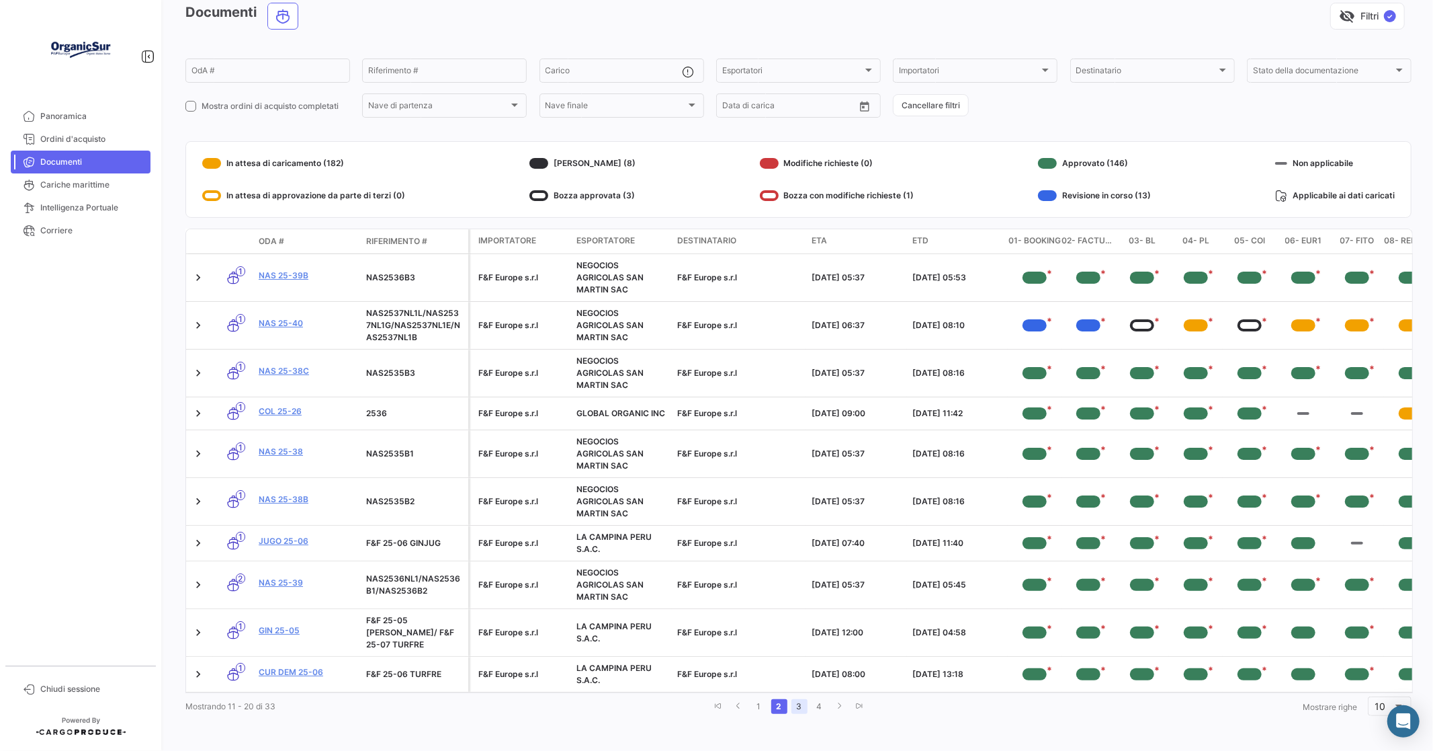
click at [792, 706] on link "3" at bounding box center [800, 706] width 16 height 15
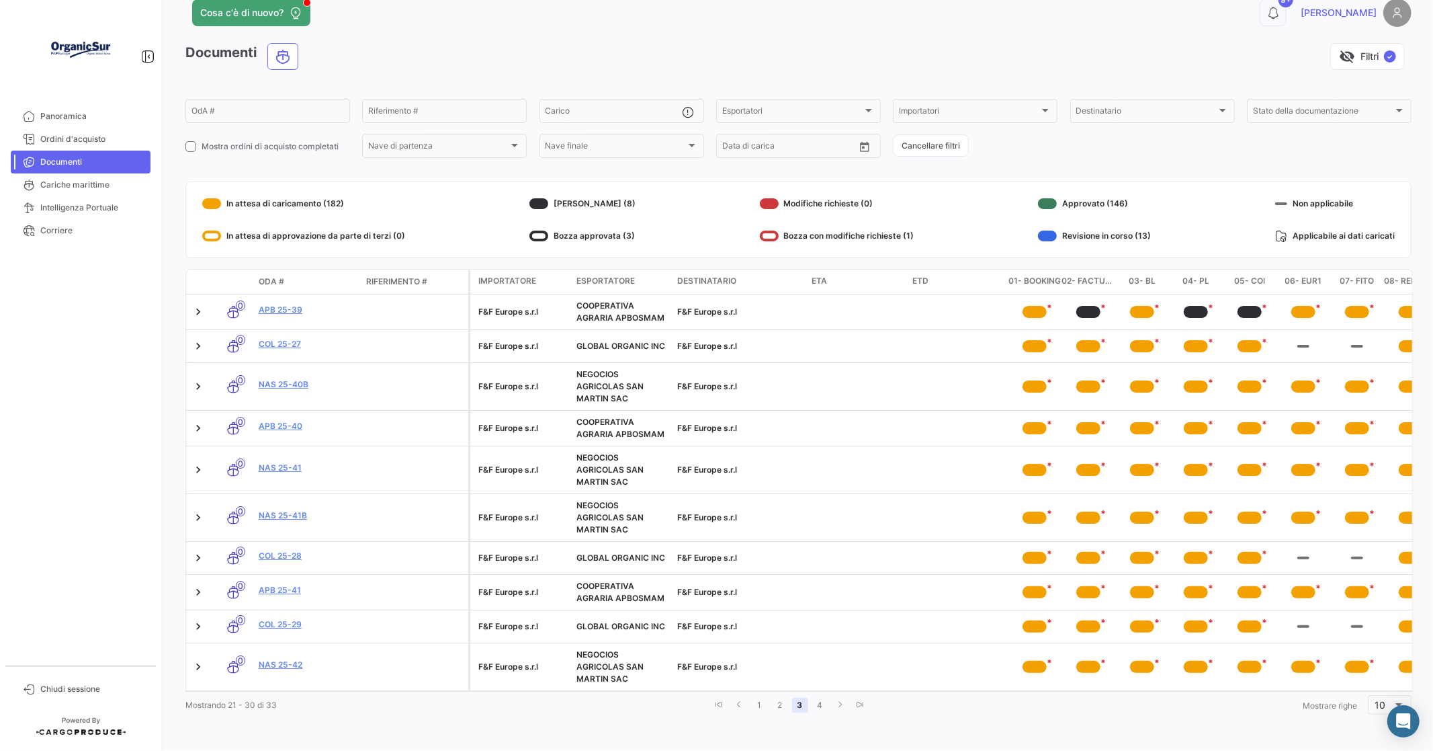
scroll to position [34, 0]
click at [817, 702] on link "4" at bounding box center [820, 705] width 16 height 15
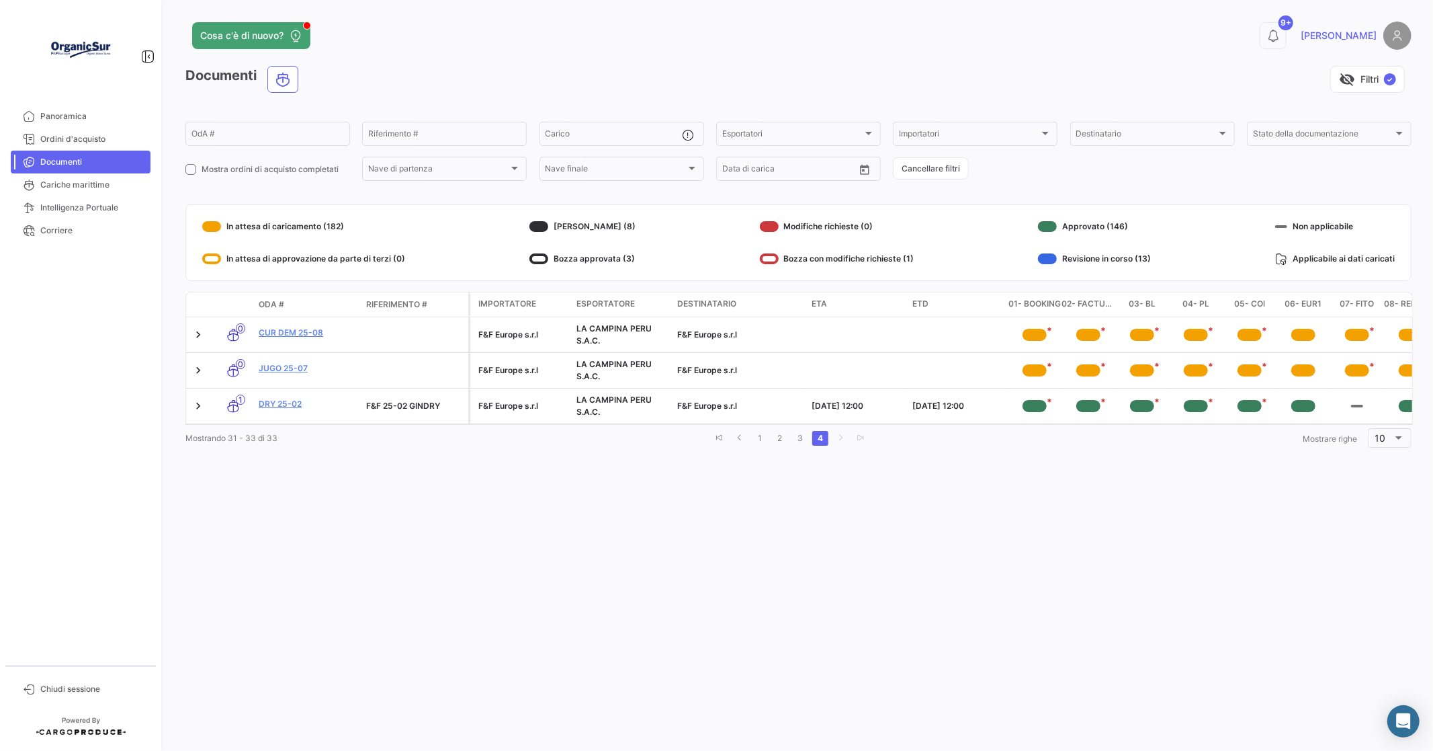
scroll to position [0, 0]
drag, startPoint x: 62, startPoint y: 163, endPoint x: 145, endPoint y: 157, distance: 82.9
click at [63, 163] on span "Documenti" at bounding box center [92, 162] width 105 height 12
